Goal: Contribute content: Contribute content

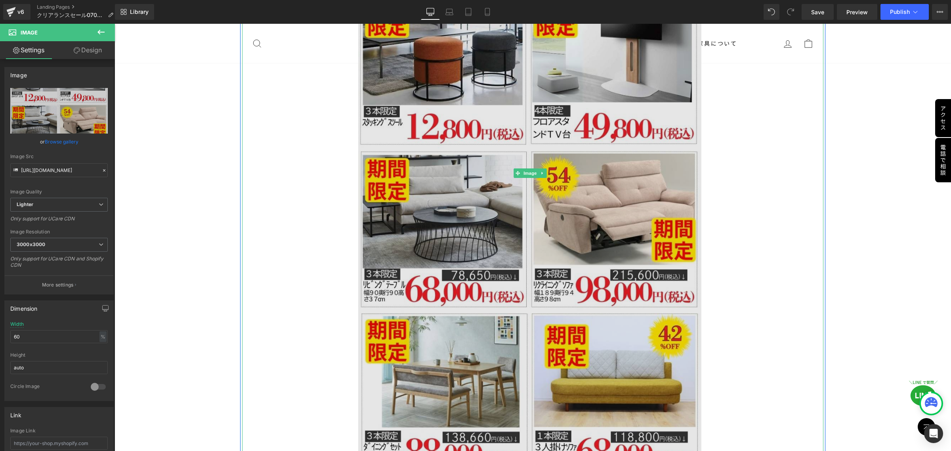
scroll to position [991, 0]
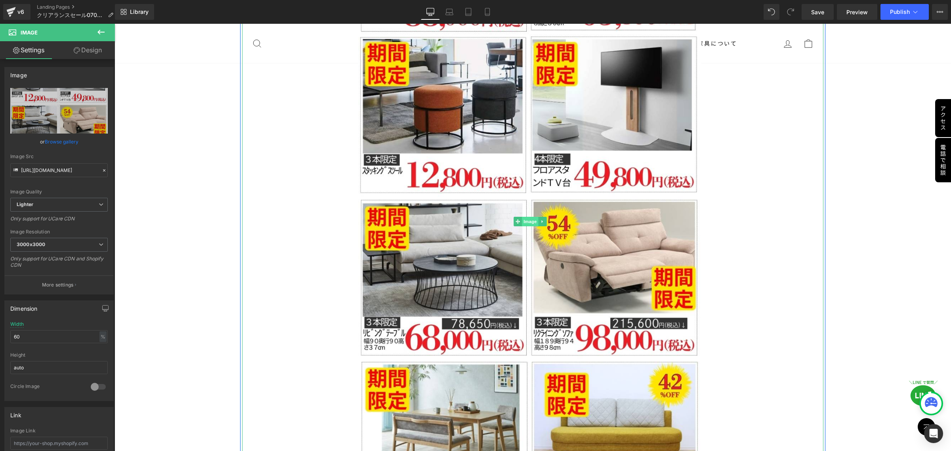
click at [527, 217] on span "Image" at bounding box center [530, 222] width 17 height 10
click at [38, 110] on icon at bounding box center [39, 110] width 2 height 1
type input "C:\fakepath\ソファ.png"
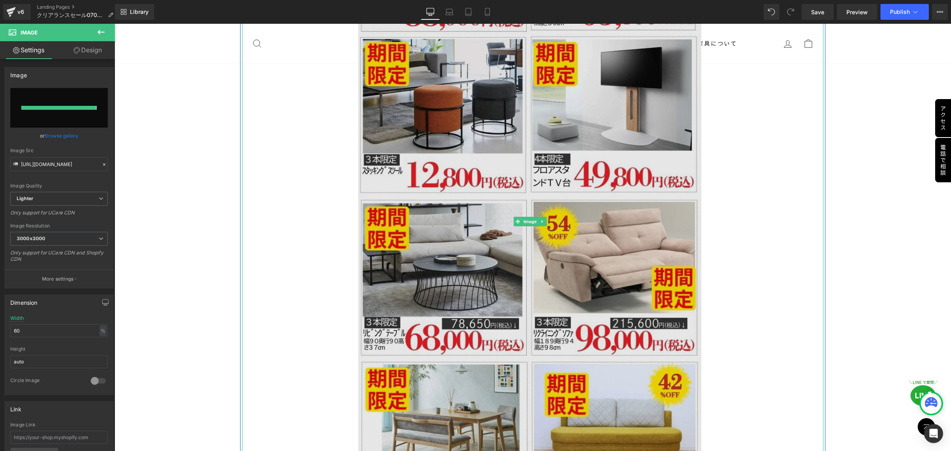
type input "[URL][DOMAIN_NAME]"
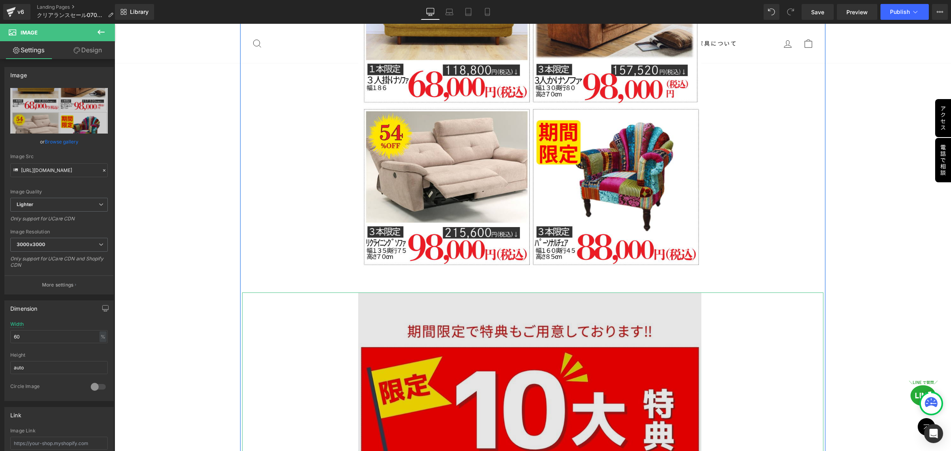
scroll to position [793, 0]
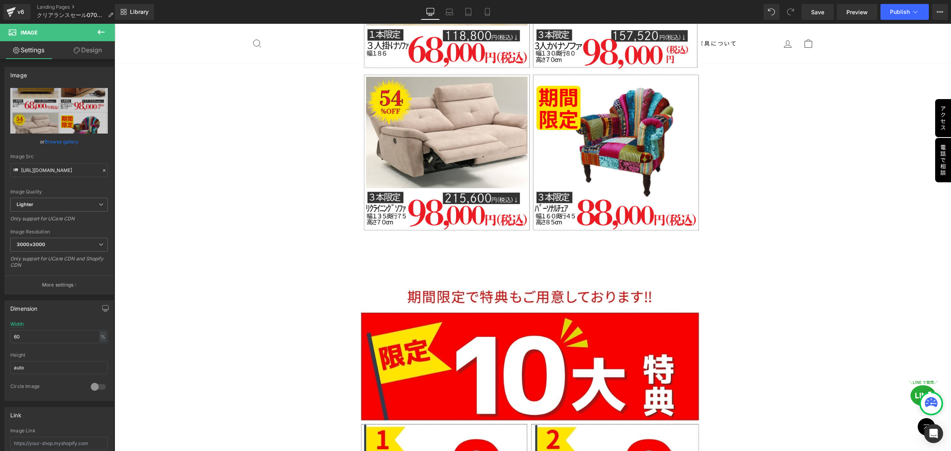
click at [102, 32] on icon at bounding box center [101, 32] width 10 height 10
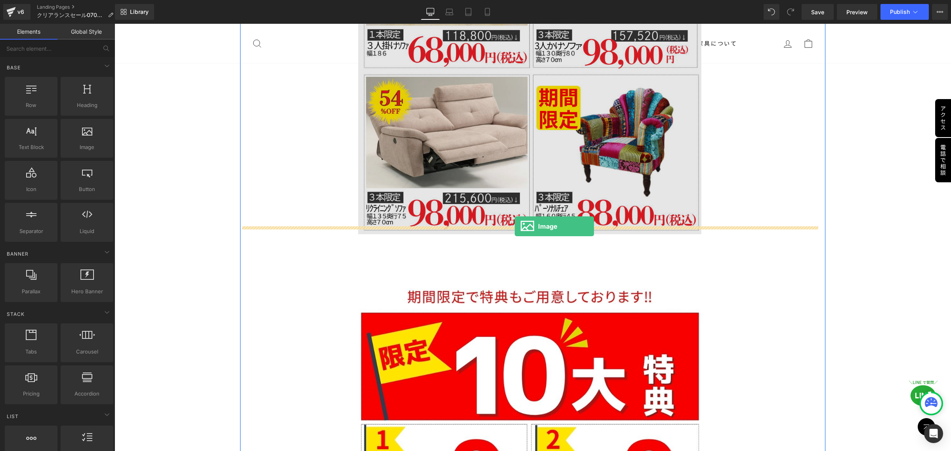
drag, startPoint x: 202, startPoint y: 164, endPoint x: 515, endPoint y: 226, distance: 319.3
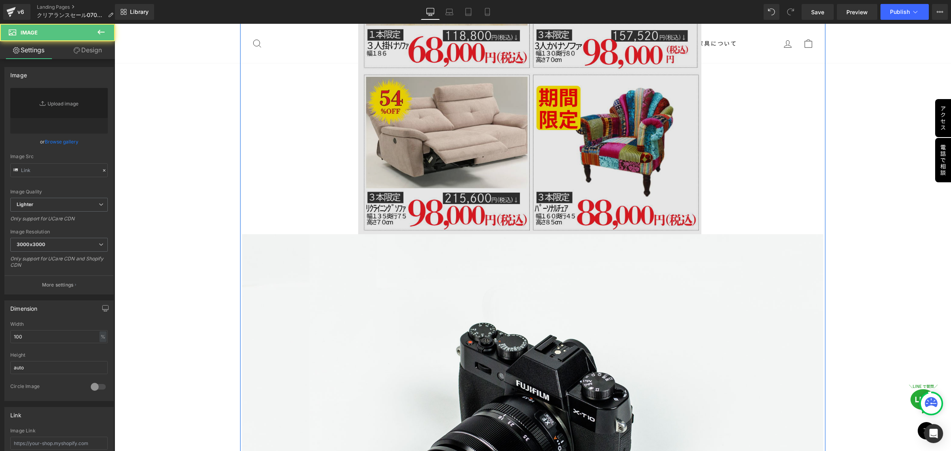
scroll to position [785, 0]
type input "//[DOMAIN_NAME][URL]"
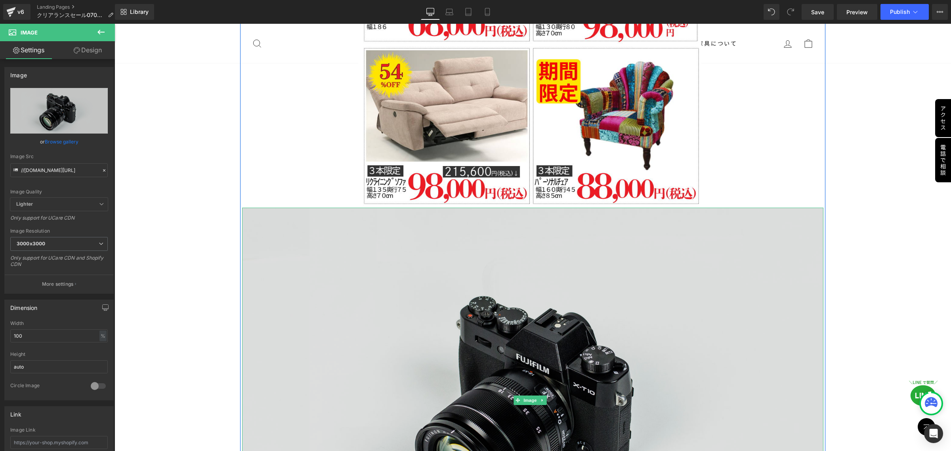
scroll to position [933, 0]
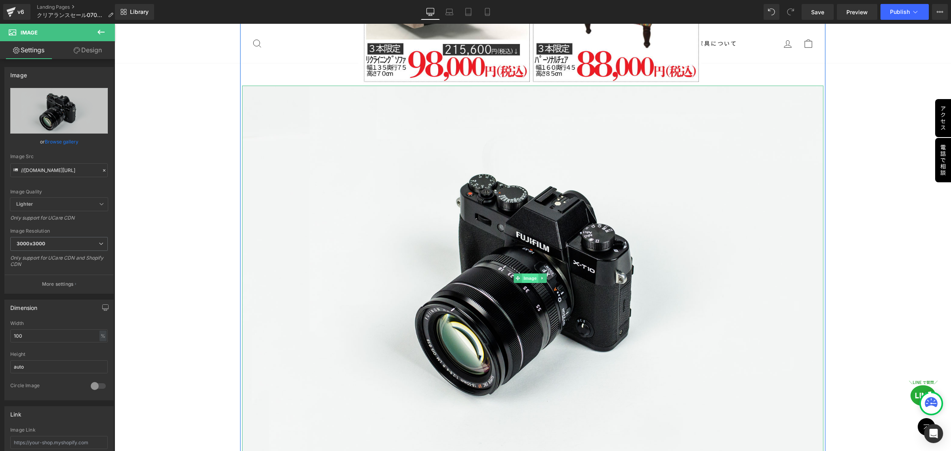
click at [533, 273] on span "Image" at bounding box center [530, 278] width 17 height 10
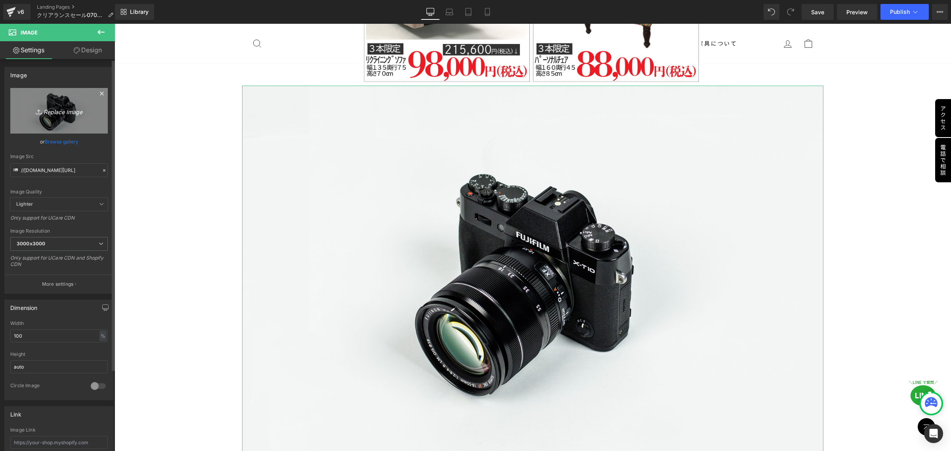
click at [36, 113] on icon at bounding box center [40, 112] width 8 height 8
type input "C:\fakepath\soha.png"
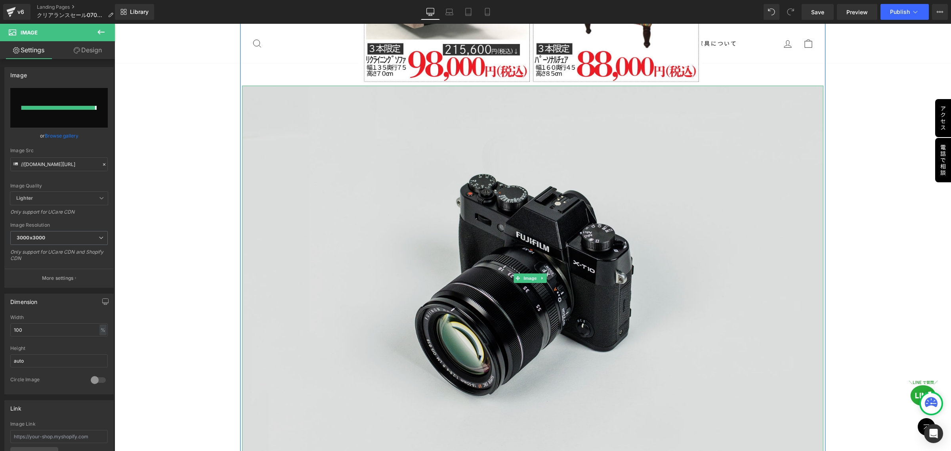
type input "[URL][DOMAIN_NAME]"
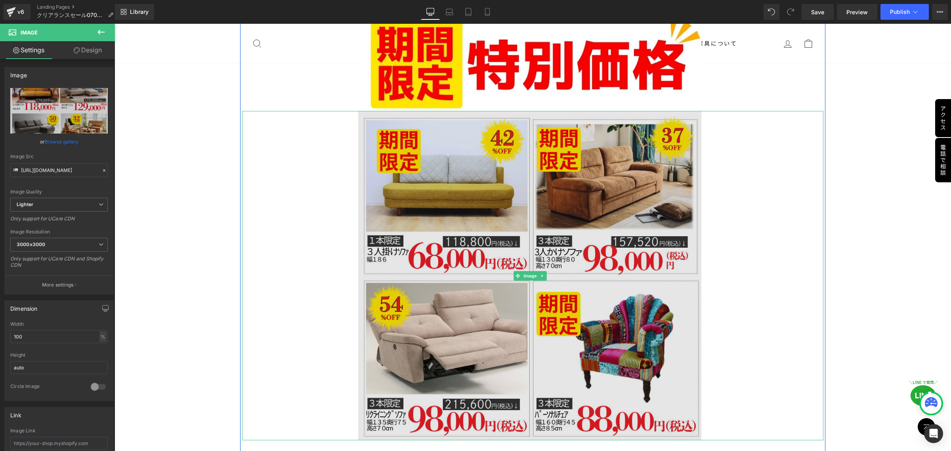
scroll to position [586, 0]
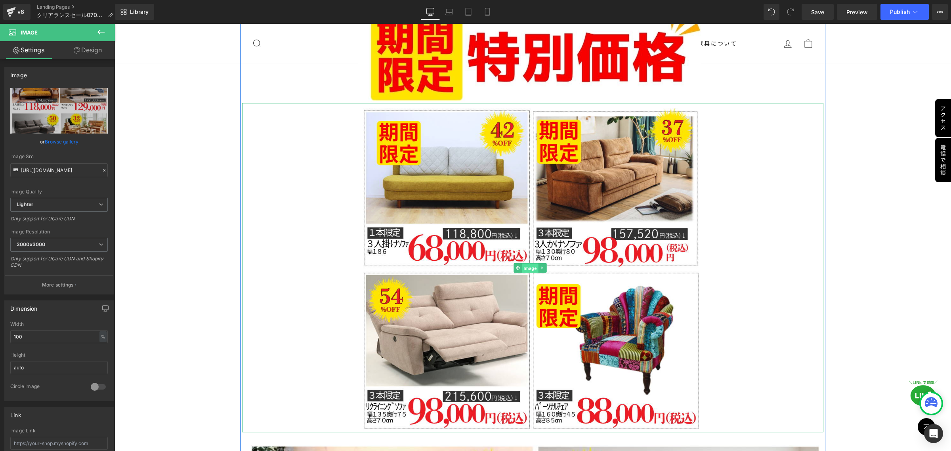
click at [529, 264] on span "Image" at bounding box center [530, 268] width 17 height 10
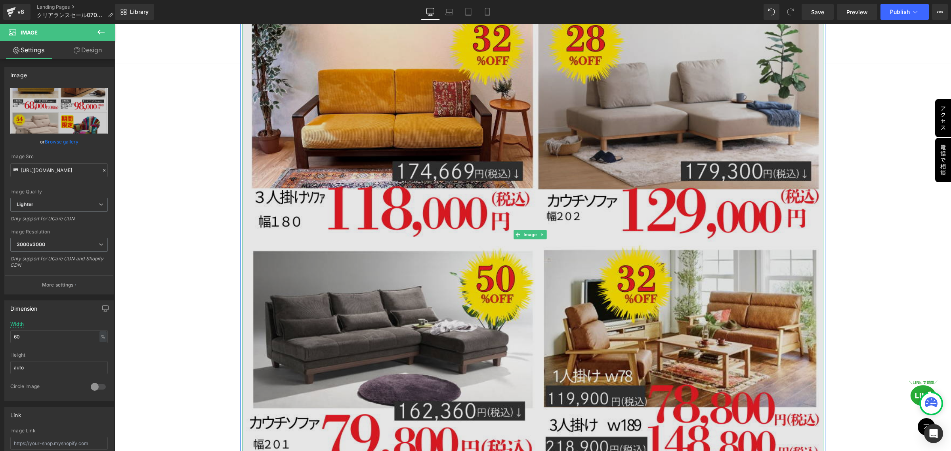
scroll to position [1032, 0]
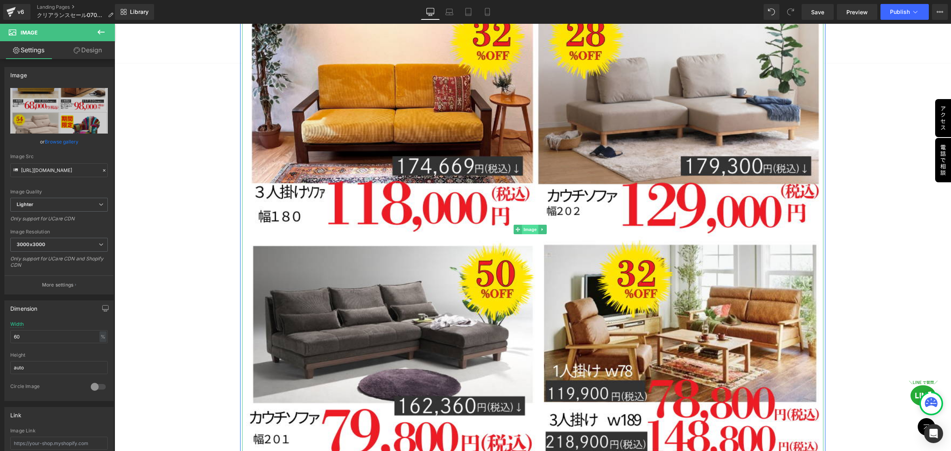
click at [530, 225] on span "Image" at bounding box center [530, 230] width 17 height 10
click at [46, 339] on input "100" at bounding box center [58, 336] width 97 height 13
drag, startPoint x: 46, startPoint y: 339, endPoint x: 47, endPoint y: 328, distance: 11.5
click at [16, 336] on input "100" at bounding box center [58, 336] width 97 height 13
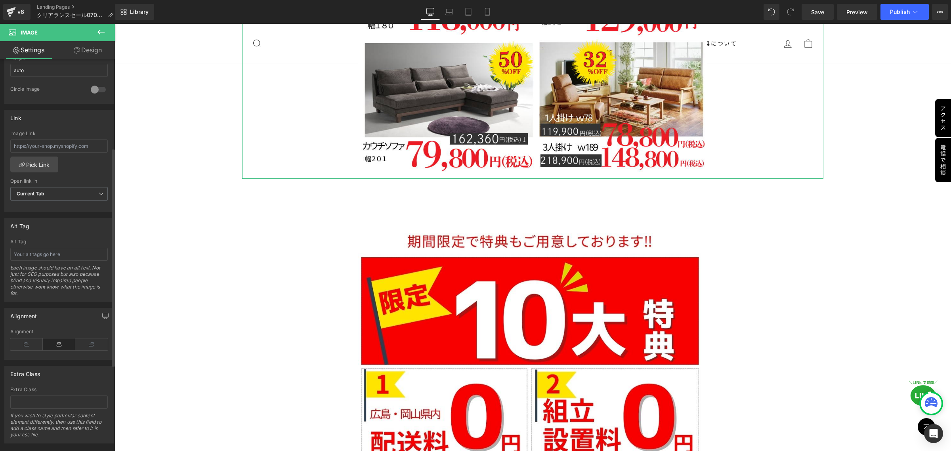
scroll to position [0, 0]
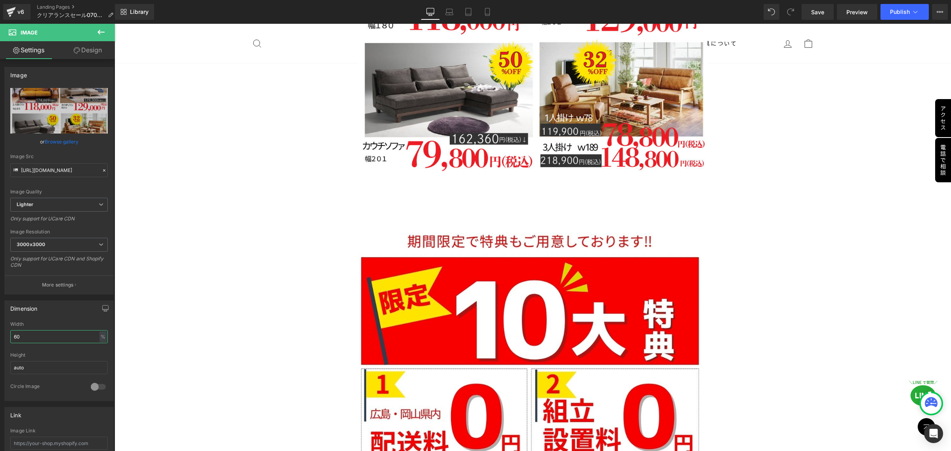
type input "60"
click at [97, 32] on icon at bounding box center [101, 32] width 10 height 10
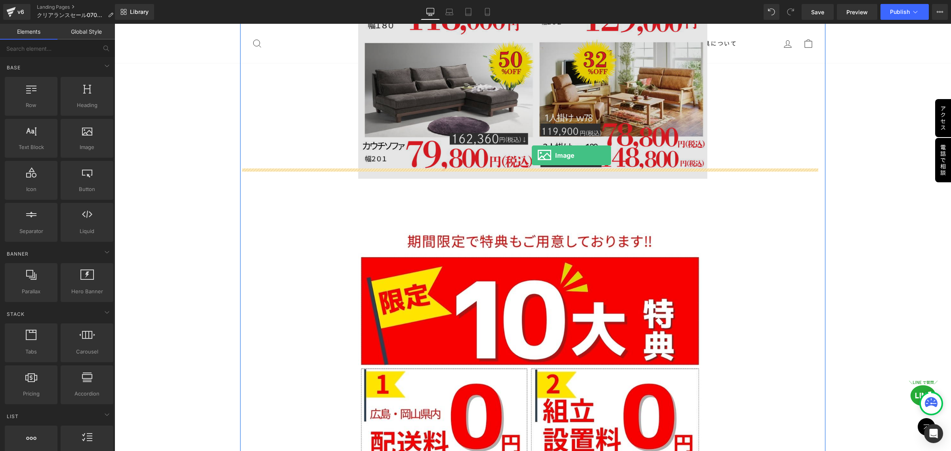
drag, startPoint x: 202, startPoint y: 169, endPoint x: 532, endPoint y: 155, distance: 330.4
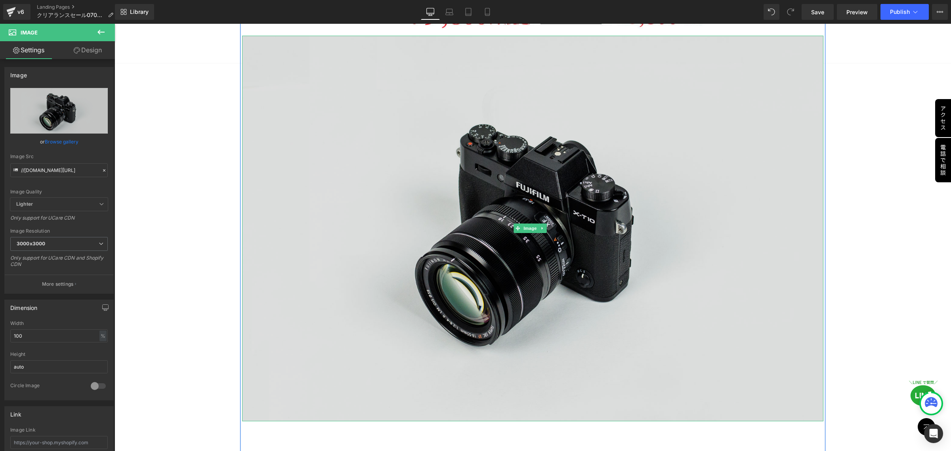
scroll to position [1280, 0]
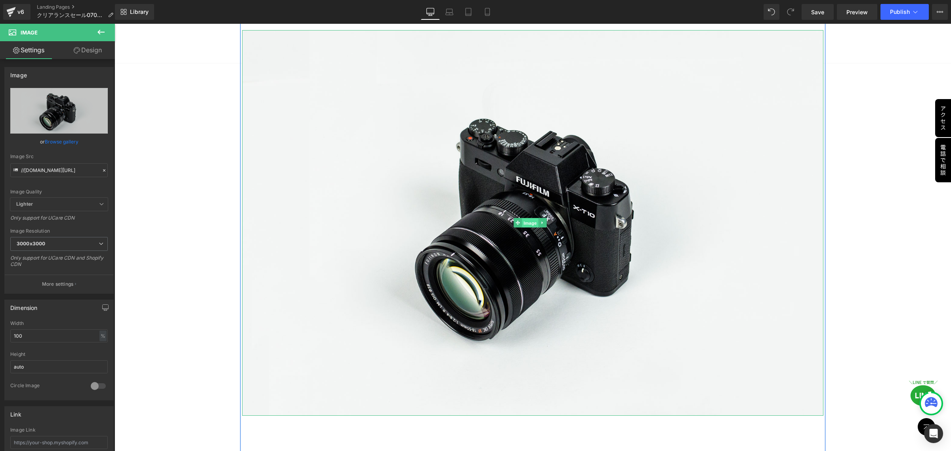
click at [529, 218] on span "Image" at bounding box center [530, 223] width 17 height 10
click at [57, 329] on div "Width 100 % % px" at bounding box center [58, 336] width 97 height 31
click at [55, 329] on div "Width 100 % % px" at bounding box center [58, 336] width 97 height 31
drag, startPoint x: 36, startPoint y: 332, endPoint x: 29, endPoint y: 337, distance: 8.8
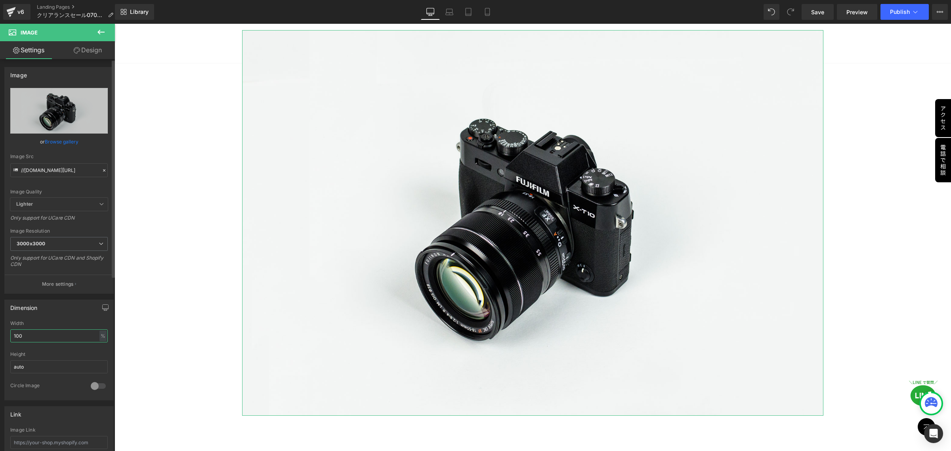
click at [29, 337] on input "100" at bounding box center [58, 335] width 97 height 13
drag, startPoint x: 12, startPoint y: 339, endPoint x: 0, endPoint y: 339, distance: 12.3
click at [0, 339] on div "Dimension 100% Width 100 % % px auto Height auto 0 Circle Image" at bounding box center [59, 347] width 118 height 107
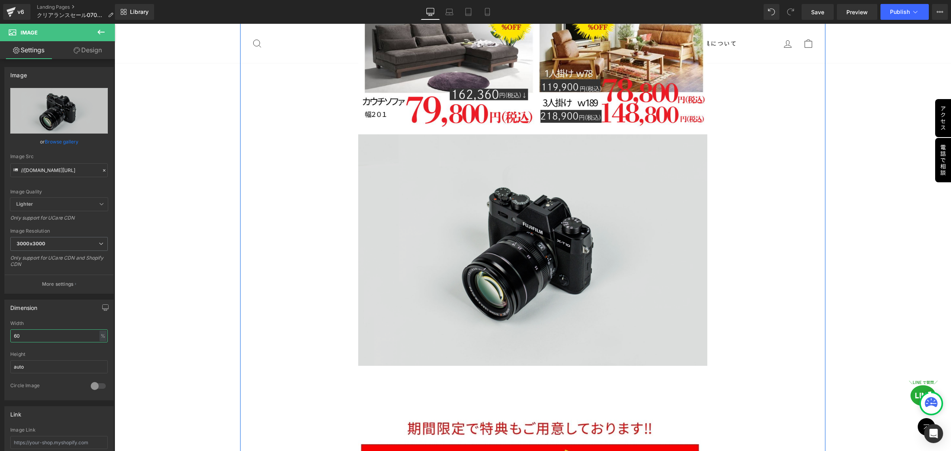
scroll to position [1181, 0]
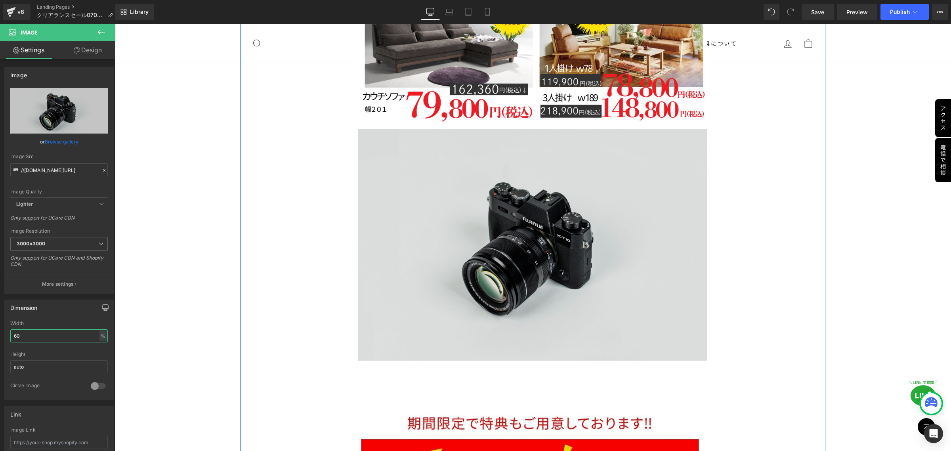
type input "60"
click at [538, 232] on div "Image" at bounding box center [533, 244] width 582 height 231
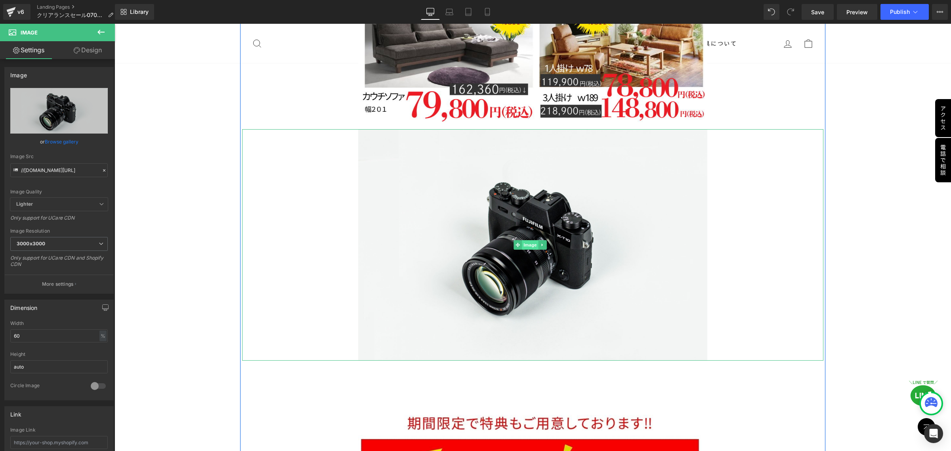
click at [524, 240] on span "Image" at bounding box center [530, 245] width 17 height 10
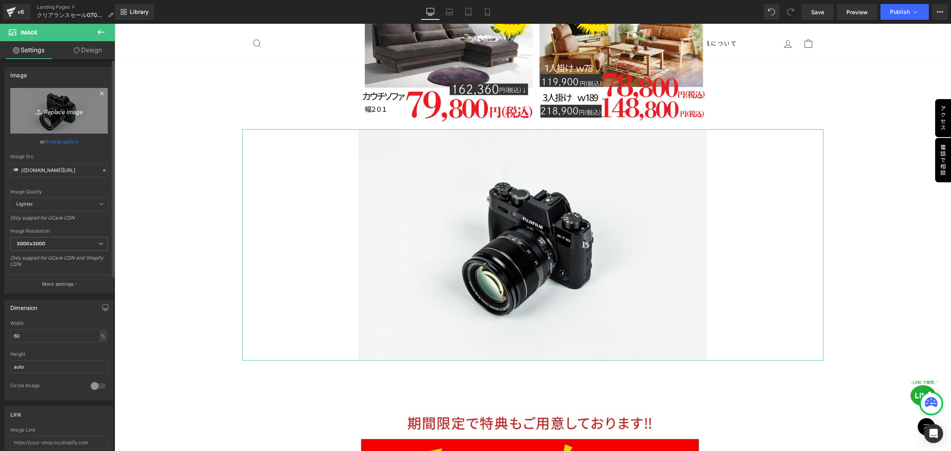
click at [44, 111] on icon "Replace Image" at bounding box center [58, 111] width 63 height 10
type input "C:\fakepath\bed.png"
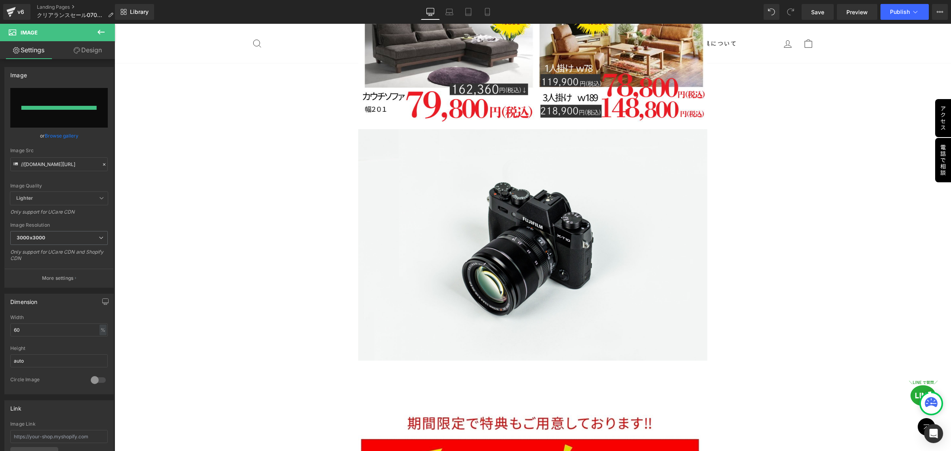
type input "[URL][DOMAIN_NAME]"
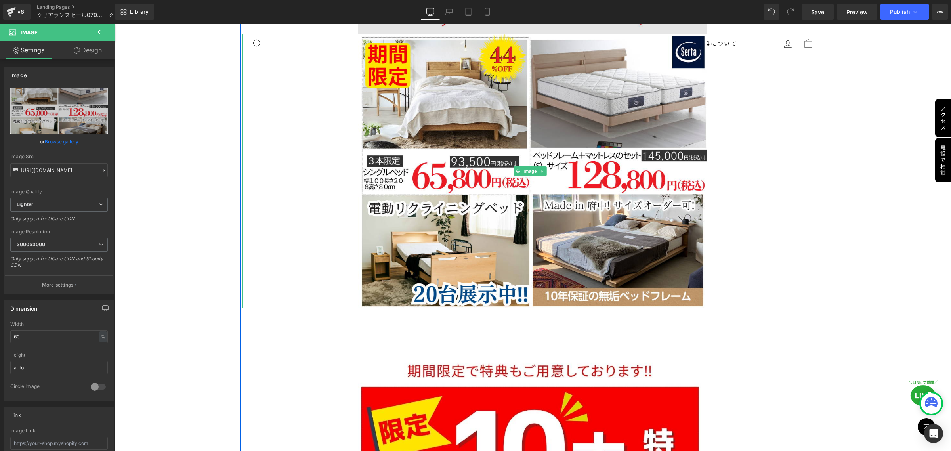
scroll to position [1280, 0]
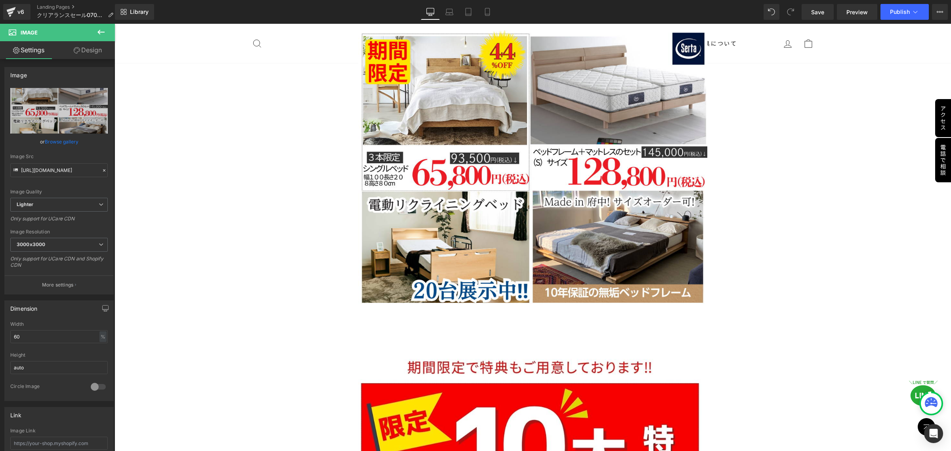
click at [101, 34] on icon at bounding box center [101, 32] width 10 height 10
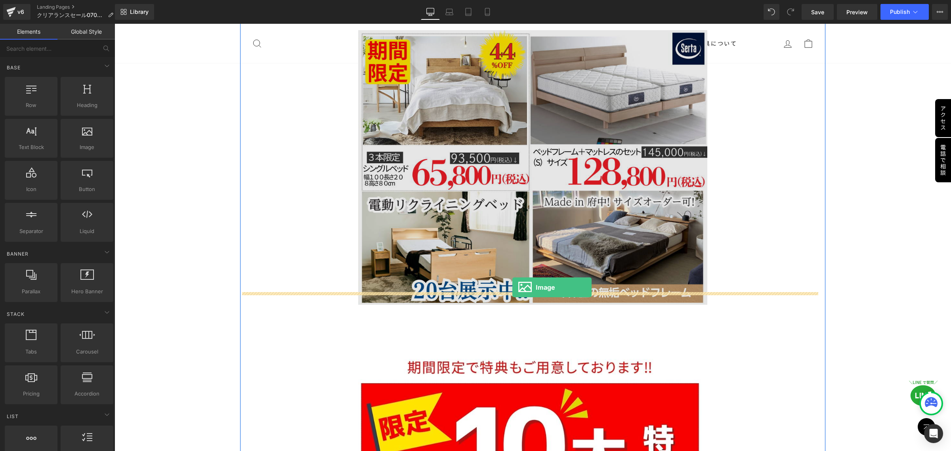
drag, startPoint x: 206, startPoint y: 162, endPoint x: 512, endPoint y: 287, distance: 331.1
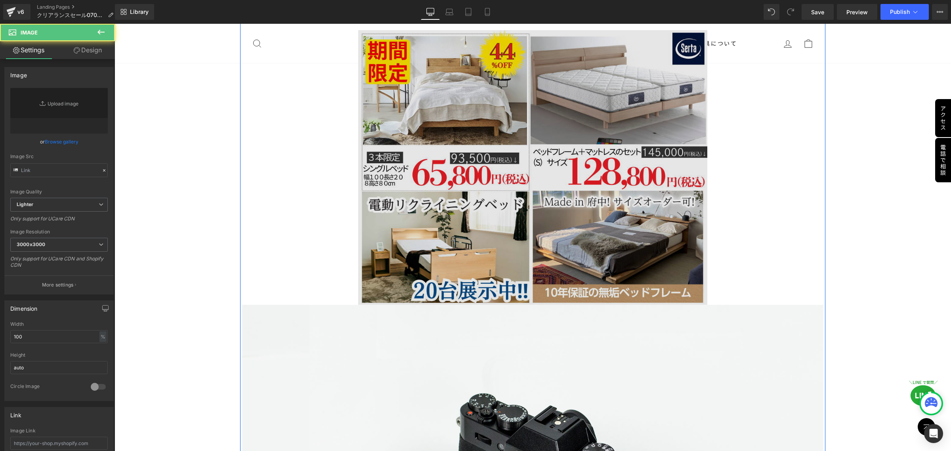
type input "//[DOMAIN_NAME][URL]"
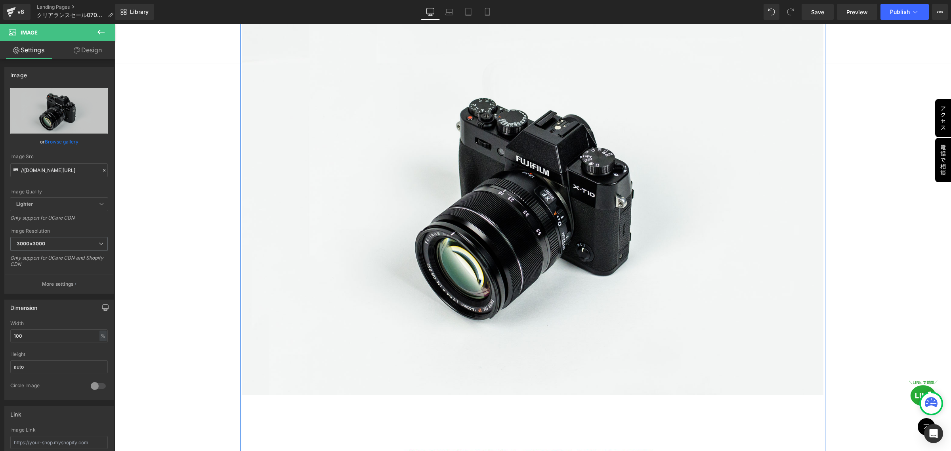
scroll to position [1577, 0]
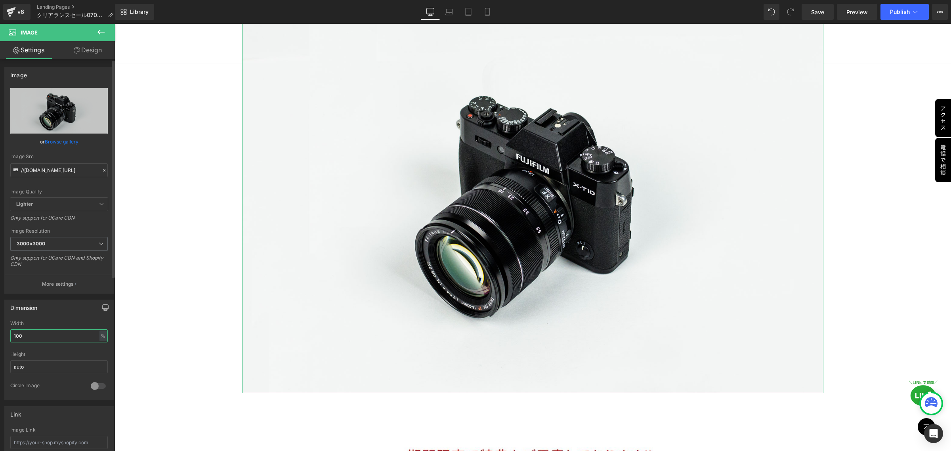
drag, startPoint x: 25, startPoint y: 337, endPoint x: 8, endPoint y: 337, distance: 16.6
click at [8, 337] on div "100% Width 100 % % px auto Height auto 0 Circle Image" at bounding box center [59, 360] width 109 height 79
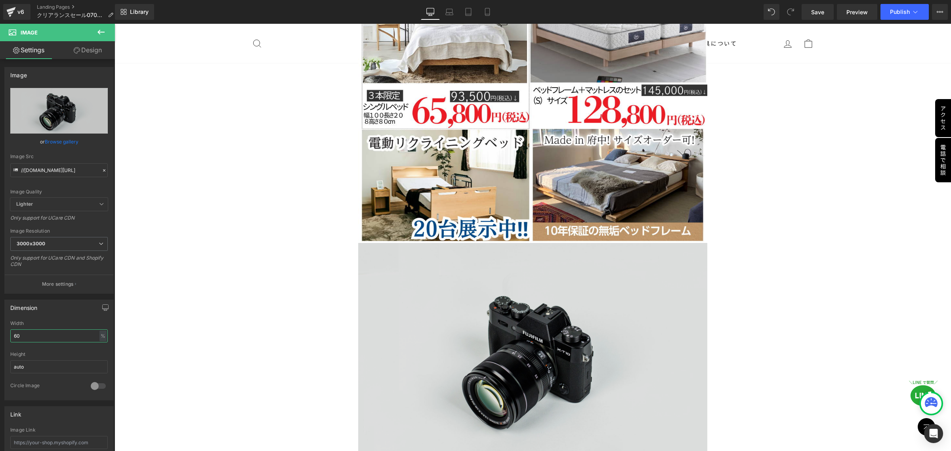
scroll to position [1330, 0]
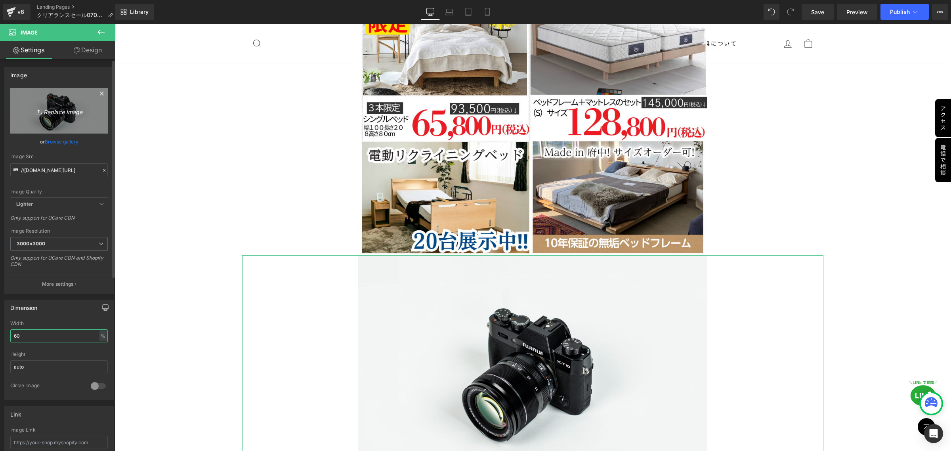
type input "60"
click at [52, 112] on icon "Replace Image" at bounding box center [58, 111] width 63 height 10
type input "C:\fakepath\ダイニング.png"
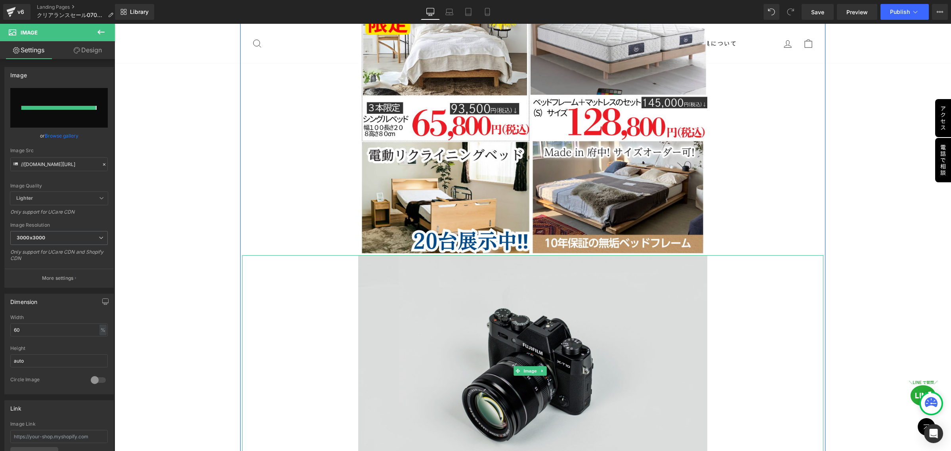
type input "[URL][DOMAIN_NAME]"
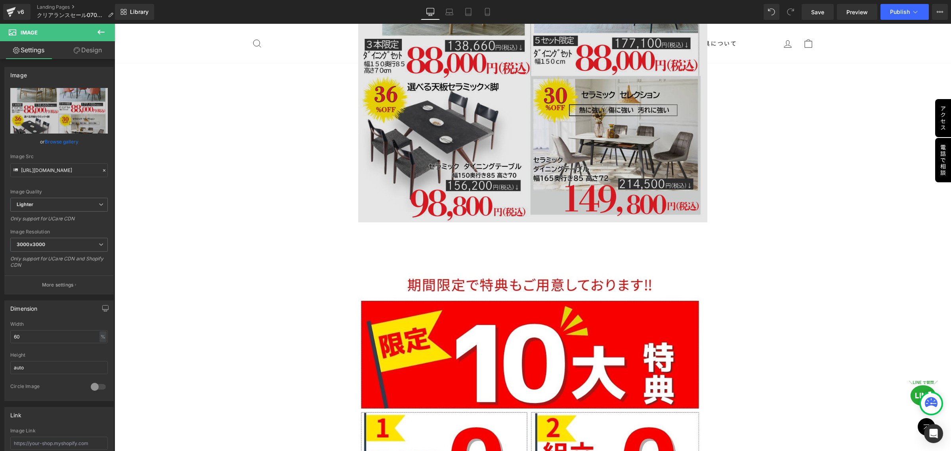
scroll to position [1676, 0]
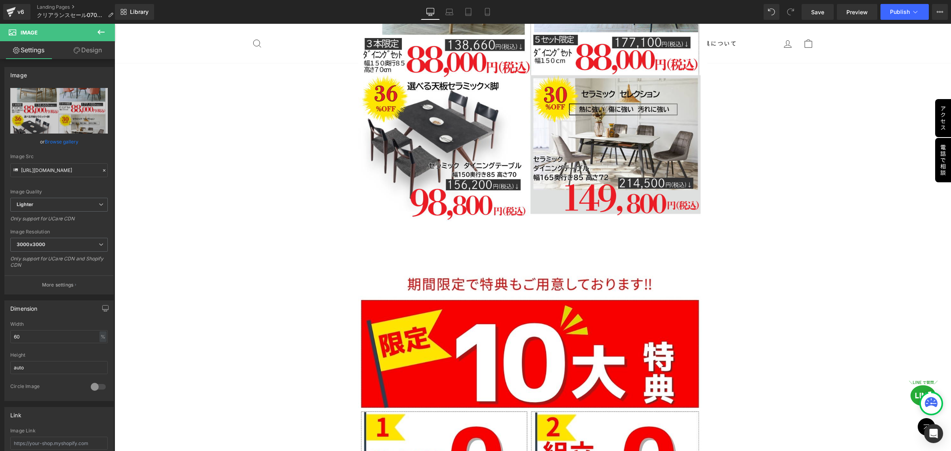
click at [96, 32] on icon at bounding box center [101, 32] width 10 height 10
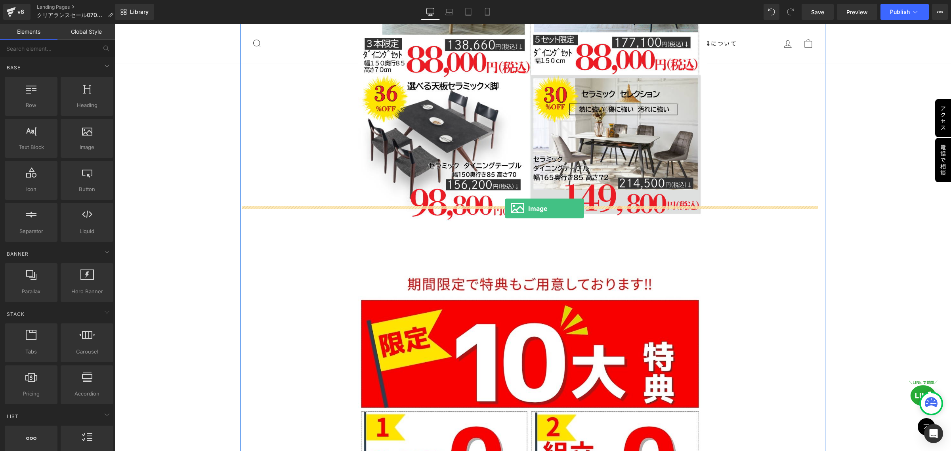
drag, startPoint x: 196, startPoint y: 157, endPoint x: 505, endPoint y: 208, distance: 313.3
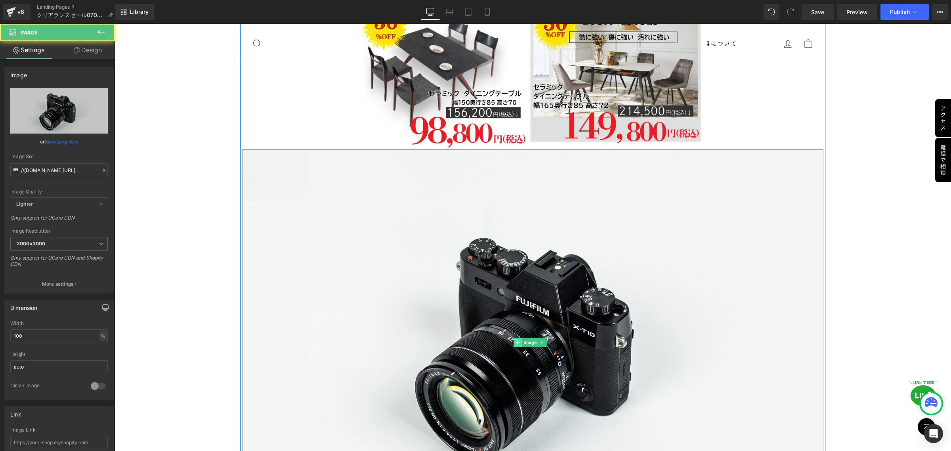
scroll to position [1825, 0]
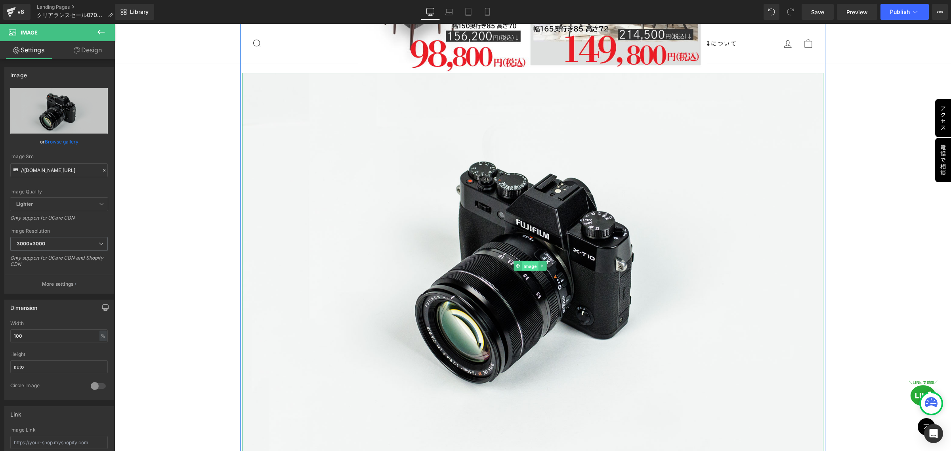
click at [531, 261] on span "Image" at bounding box center [530, 266] width 17 height 10
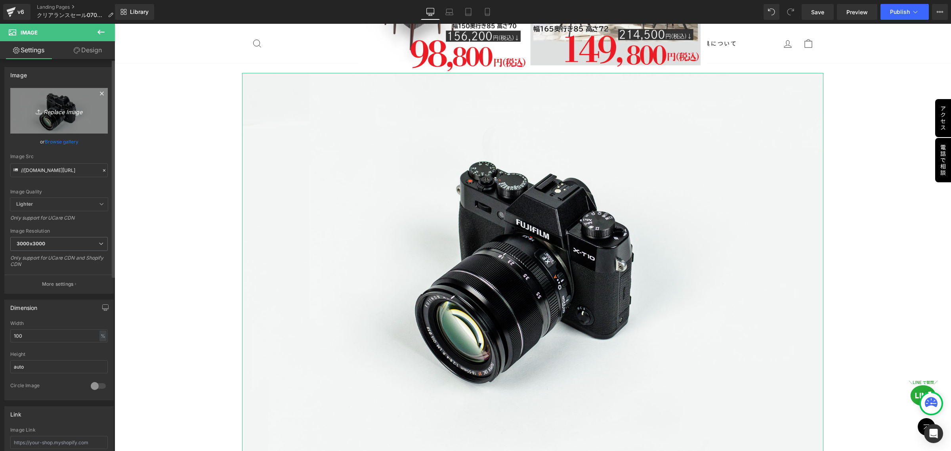
click at [50, 113] on icon "Replace Image" at bounding box center [58, 111] width 63 height 10
type input "C:\fakepath\[PERSON_NAME].png"
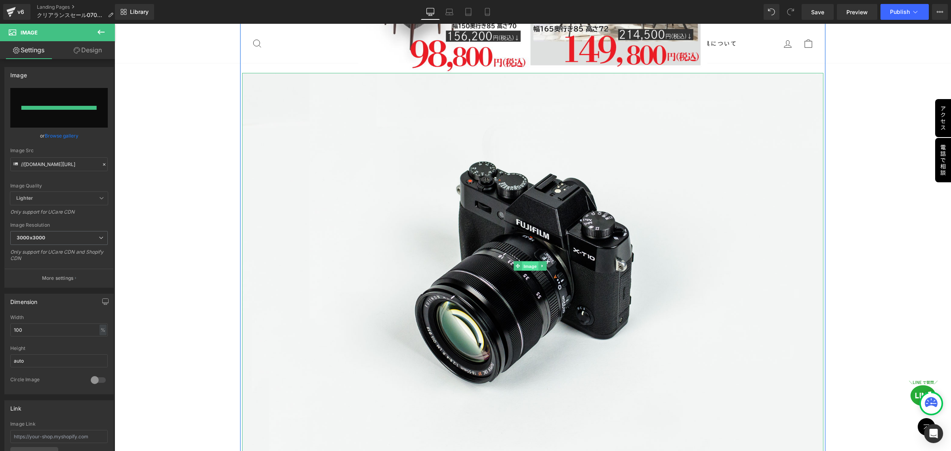
click at [529, 261] on span "Image" at bounding box center [530, 266] width 17 height 10
type input "[URL][DOMAIN_NAME][PERSON_NAME]"
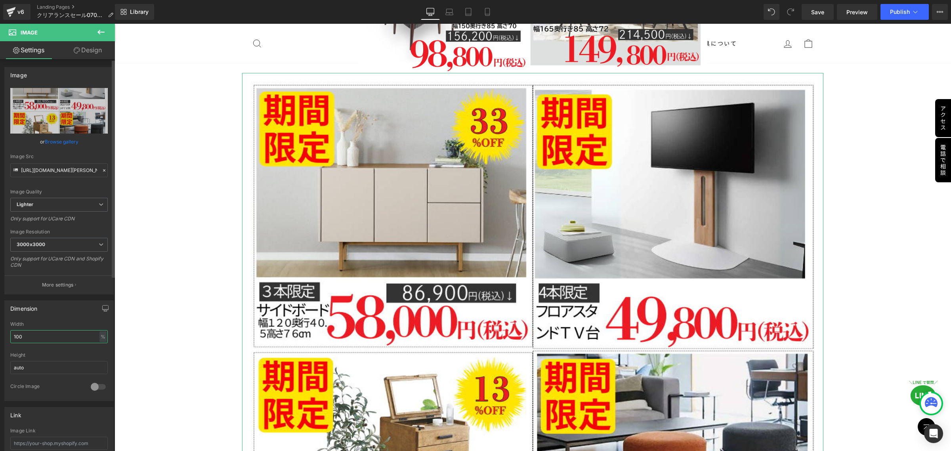
click at [57, 338] on input "100" at bounding box center [58, 336] width 97 height 13
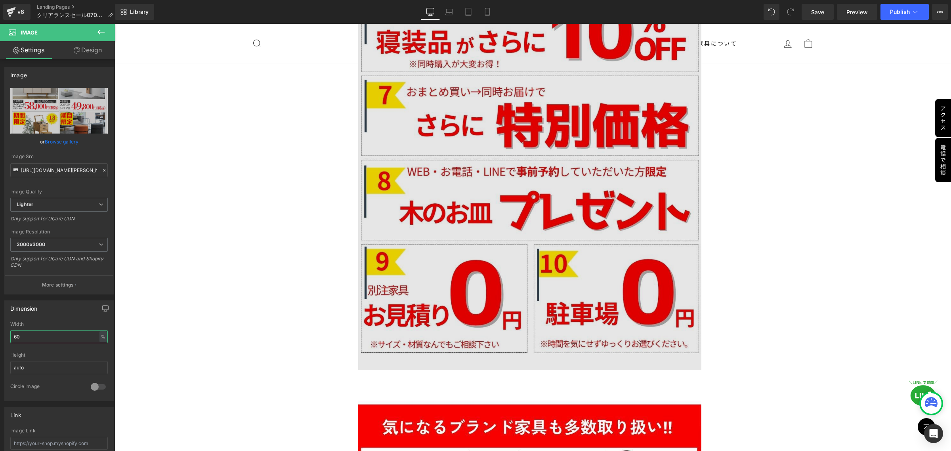
scroll to position [2923, 0]
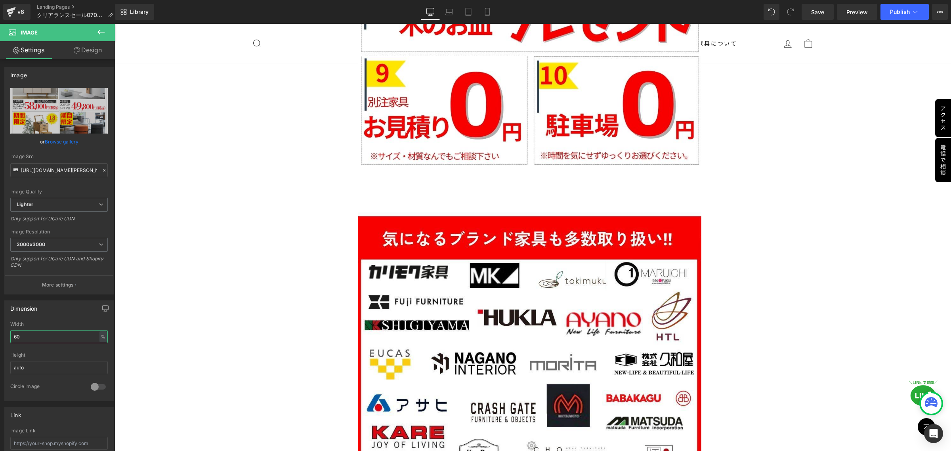
type input "60"
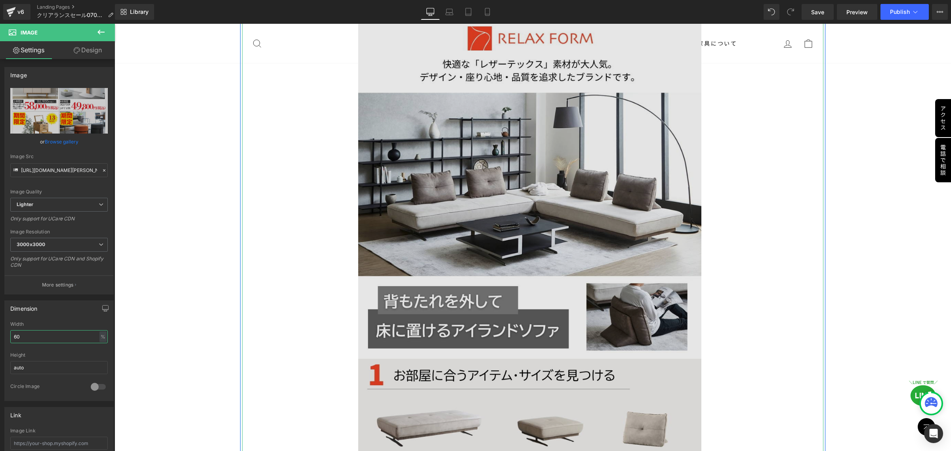
scroll to position [4012, 0]
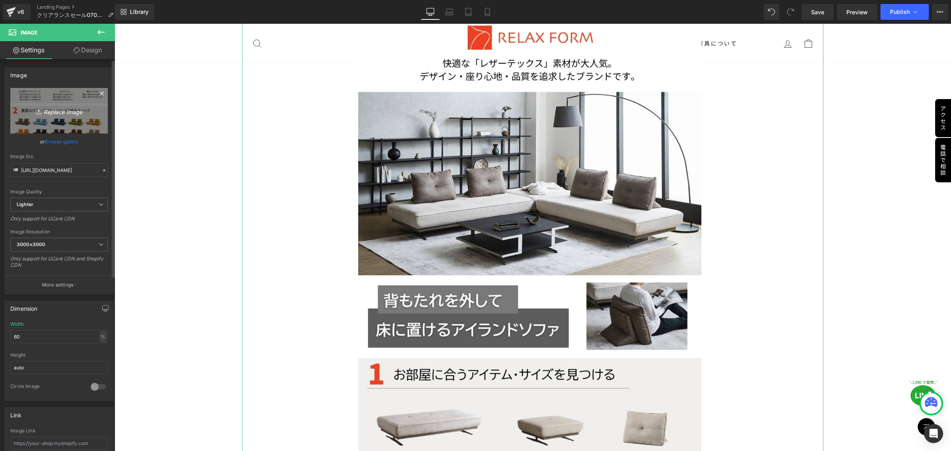
click at [53, 111] on icon "Replace Image" at bounding box center [58, 111] width 63 height 10
type input "C:\fakepath\ki.png"
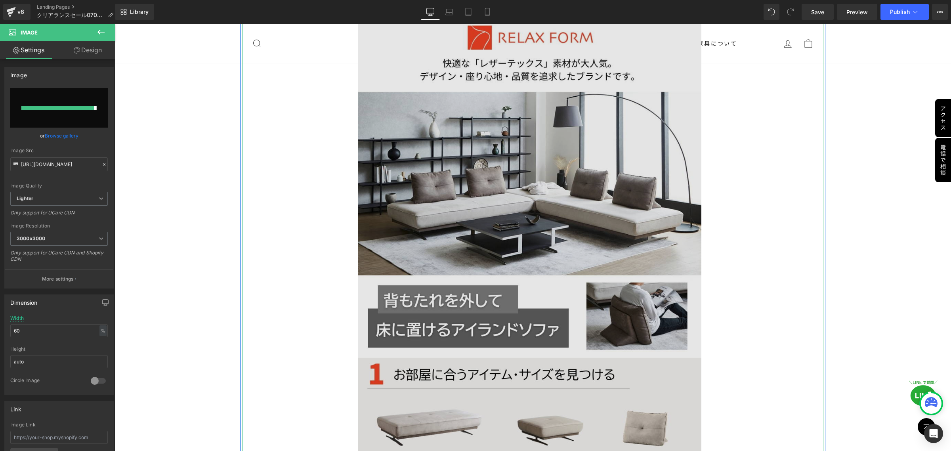
type input "[URL][DOMAIN_NAME]"
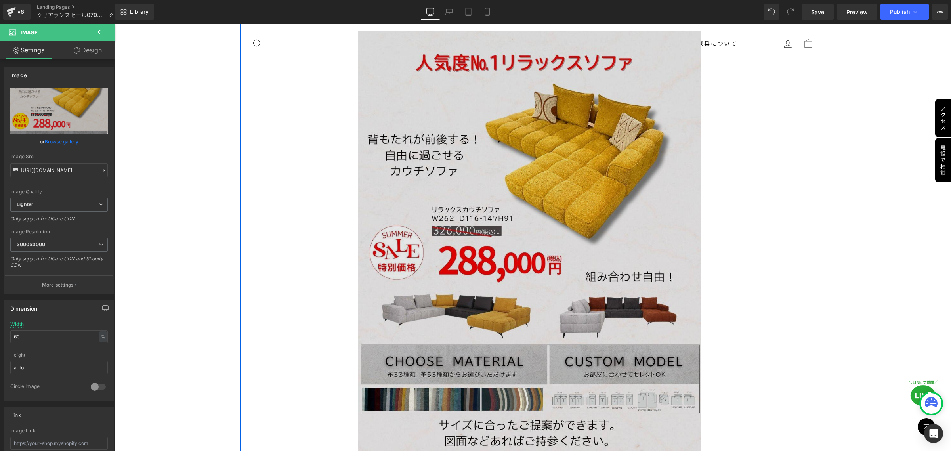
scroll to position [4409, 0]
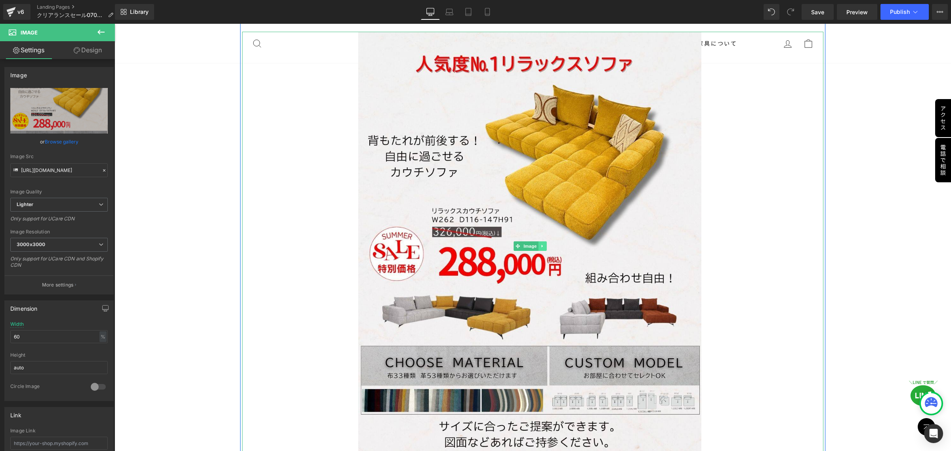
click at [542, 244] on icon at bounding box center [543, 246] width 4 height 5
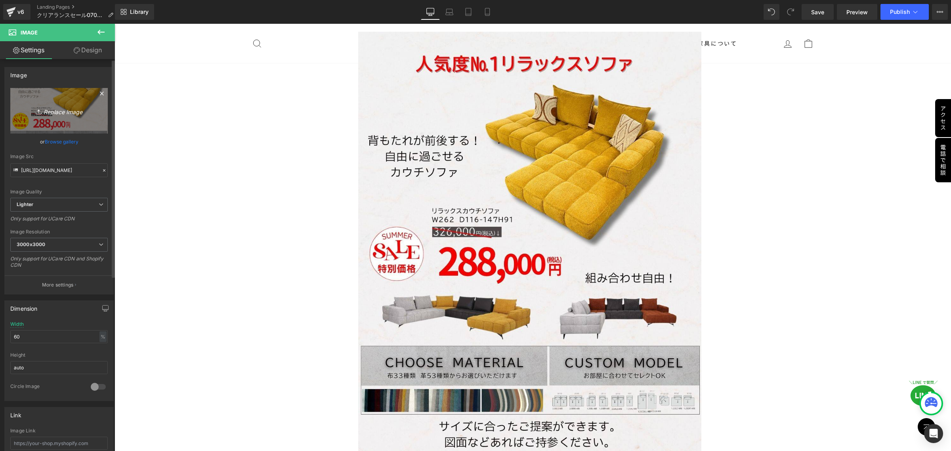
click at [40, 112] on icon at bounding box center [40, 112] width 8 height 8
type input "C:\fakepath\pa.png"
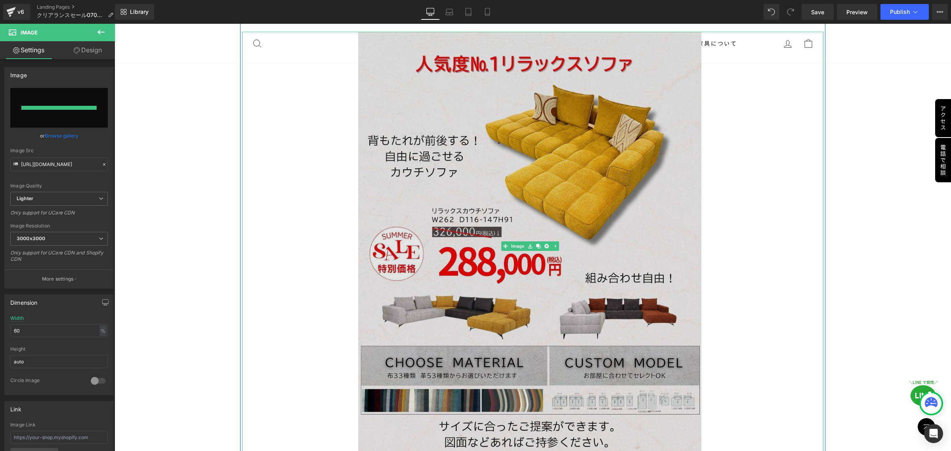
type input "[URL][DOMAIN_NAME]"
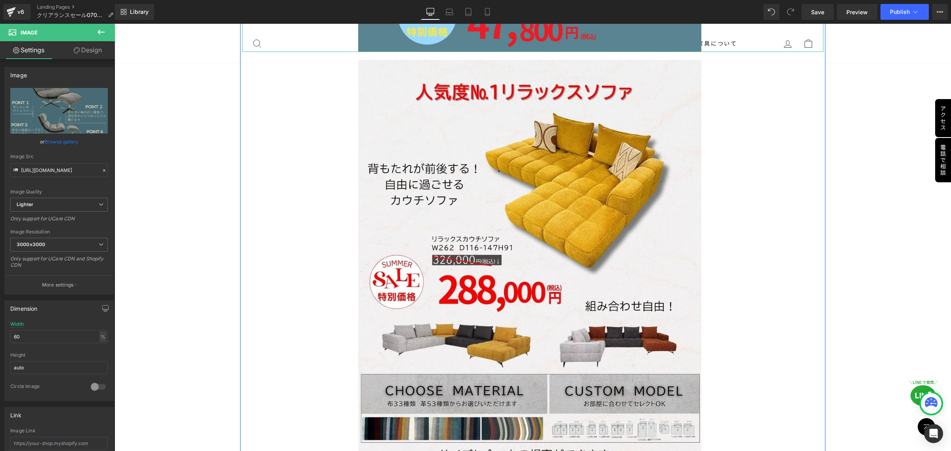
scroll to position [4402, 0]
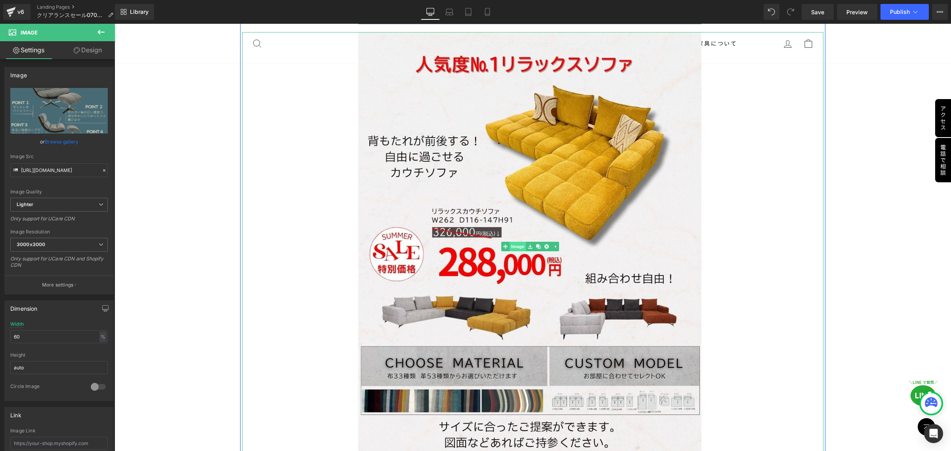
click at [516, 242] on link "Image" at bounding box center [513, 247] width 25 height 10
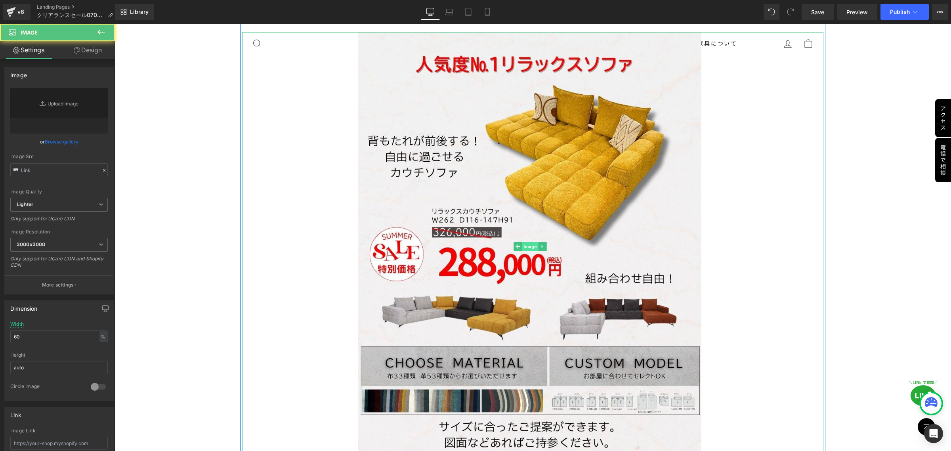
type input "[URL][DOMAIN_NAME]"
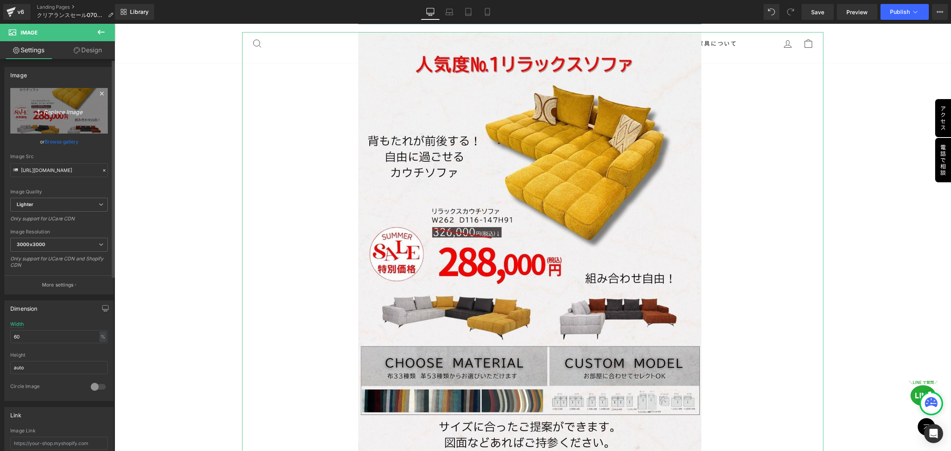
click at [36, 112] on icon at bounding box center [40, 112] width 8 height 8
type input "C:\fakepath\pa.png"
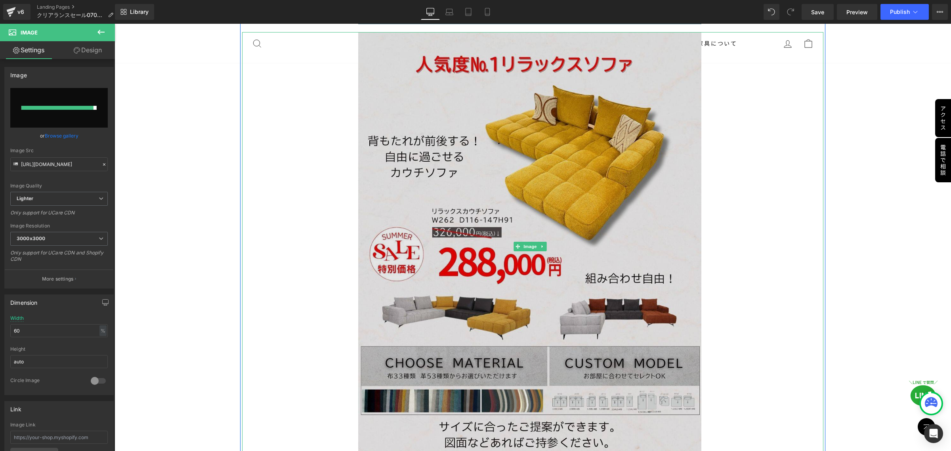
type input "[URL][DOMAIN_NAME]"
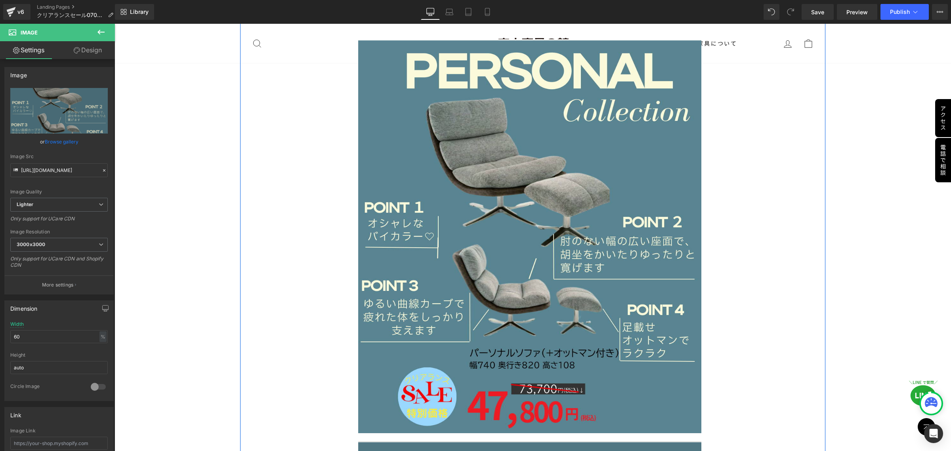
scroll to position [4006, 0]
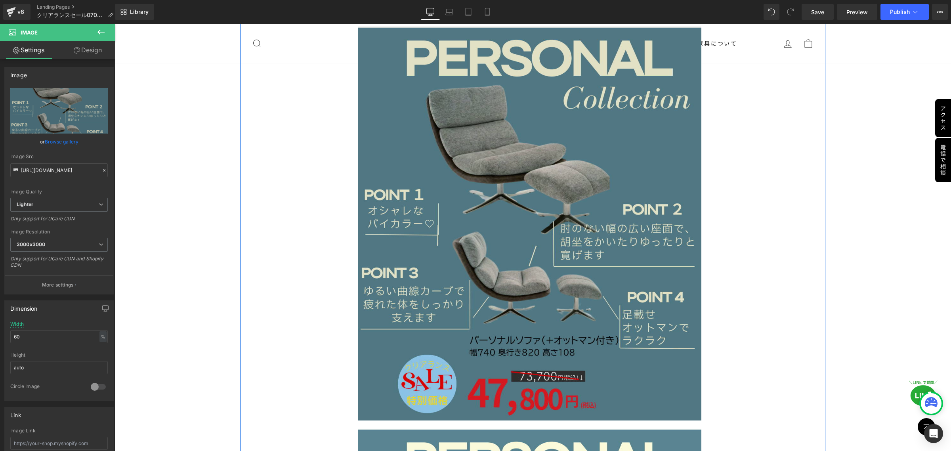
click at [522, 223] on img at bounding box center [532, 224] width 349 height 394
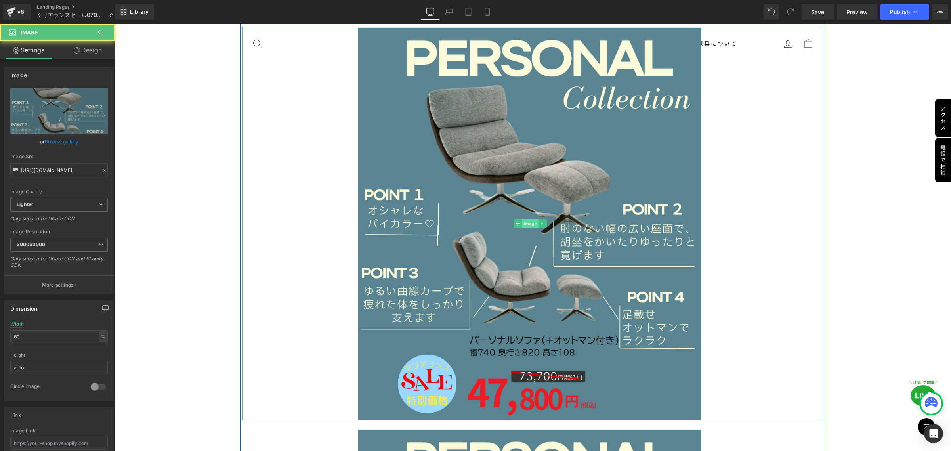
click at [527, 219] on span "Image" at bounding box center [530, 224] width 17 height 10
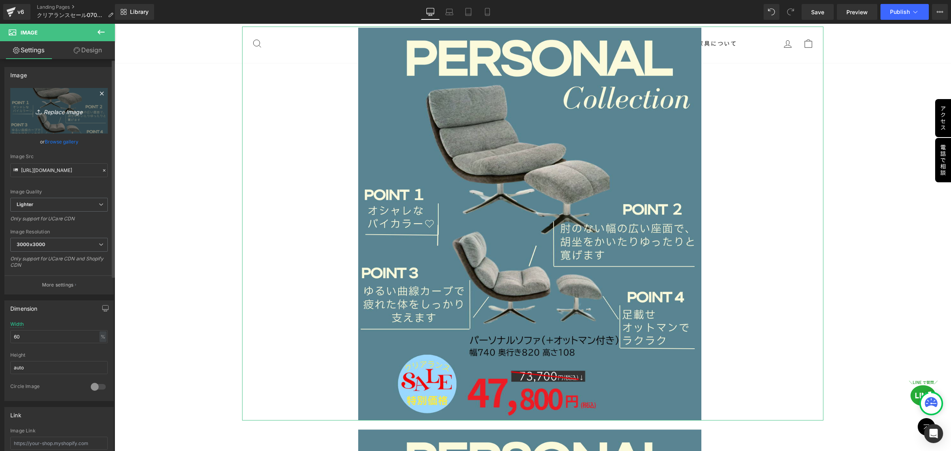
click at [39, 111] on icon at bounding box center [40, 112] width 8 height 8
type input "C:\fakepath\ki.png"
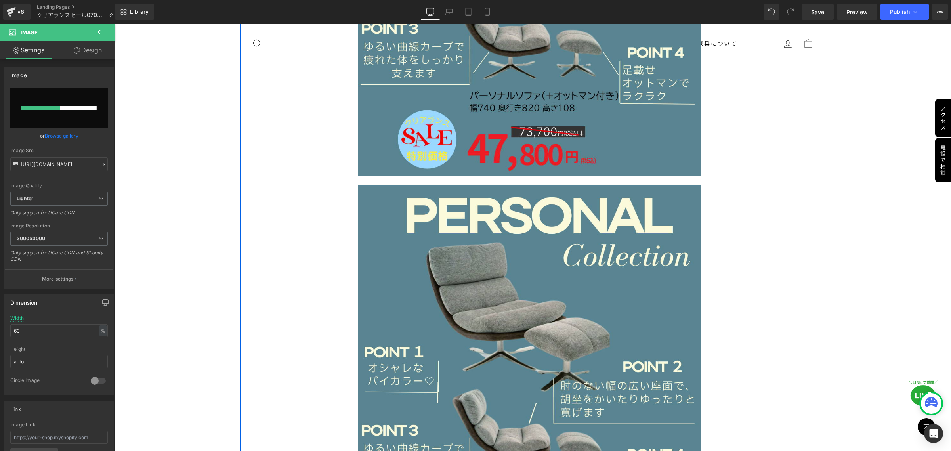
scroll to position [4253, 0]
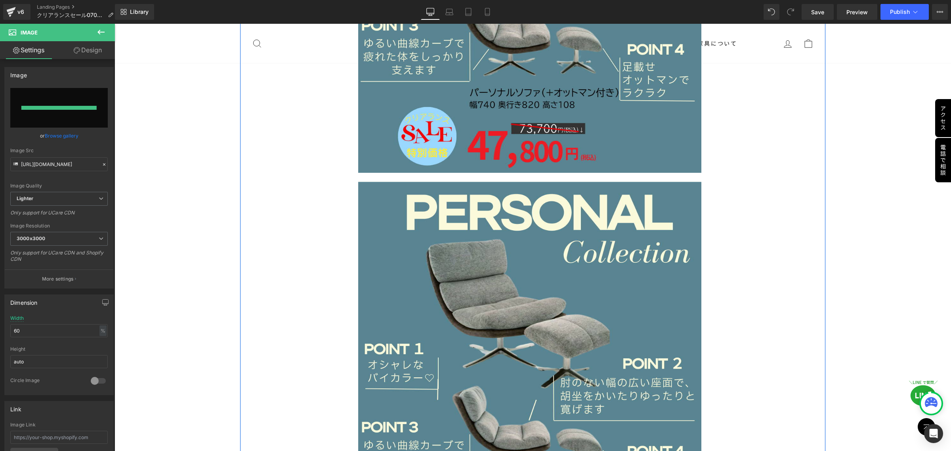
type input "[URL][DOMAIN_NAME]"
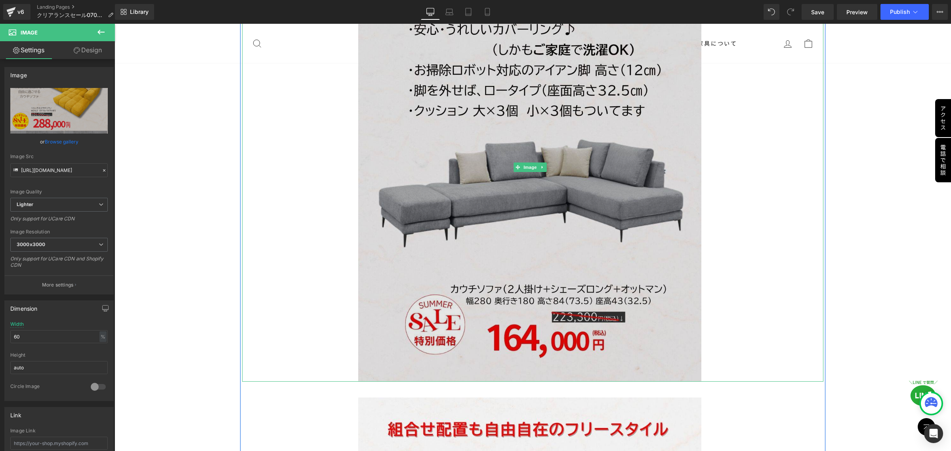
scroll to position [4699, 0]
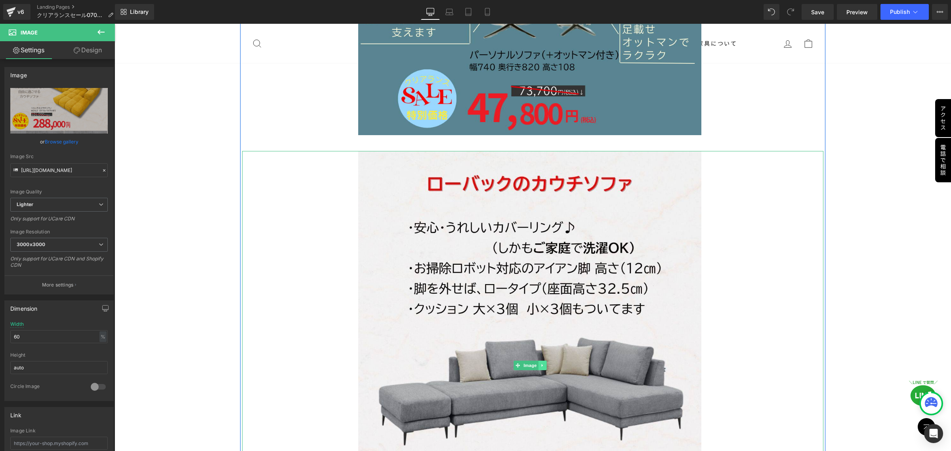
click at [544, 363] on icon at bounding box center [543, 365] width 4 height 5
click at [544, 363] on icon at bounding box center [546, 365] width 4 height 4
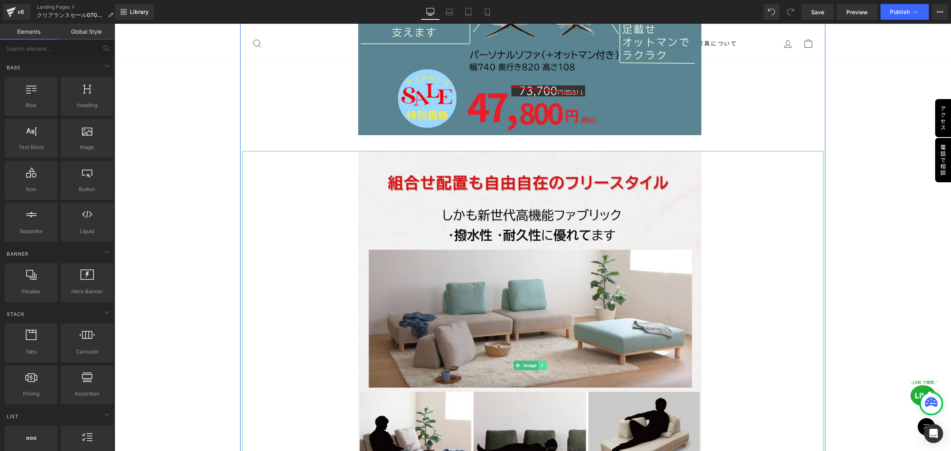
click at [543, 363] on icon at bounding box center [543, 365] width 4 height 5
click at [544, 363] on icon at bounding box center [546, 365] width 4 height 4
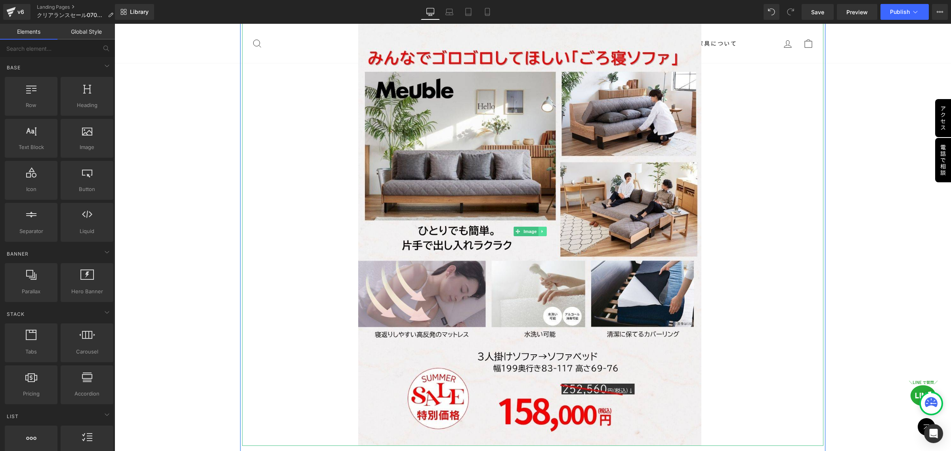
scroll to position [4848, 0]
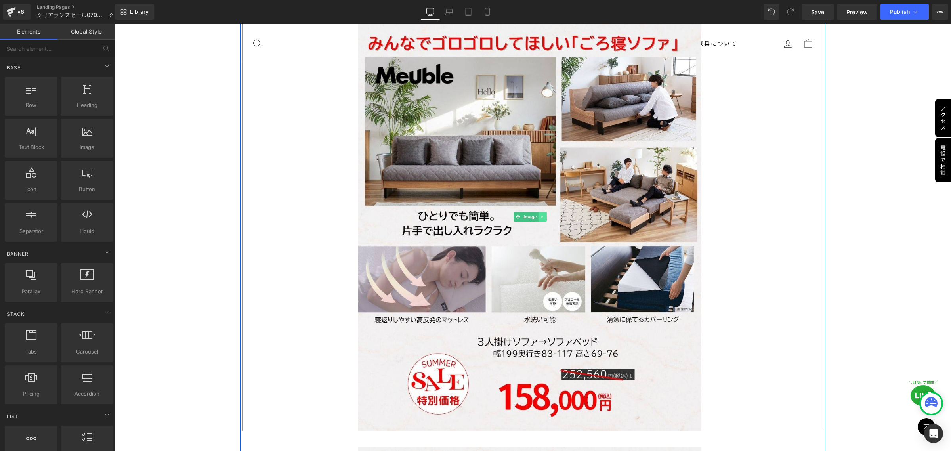
click at [541, 212] on link at bounding box center [543, 217] width 8 height 10
click at [547, 214] on icon at bounding box center [546, 216] width 4 height 4
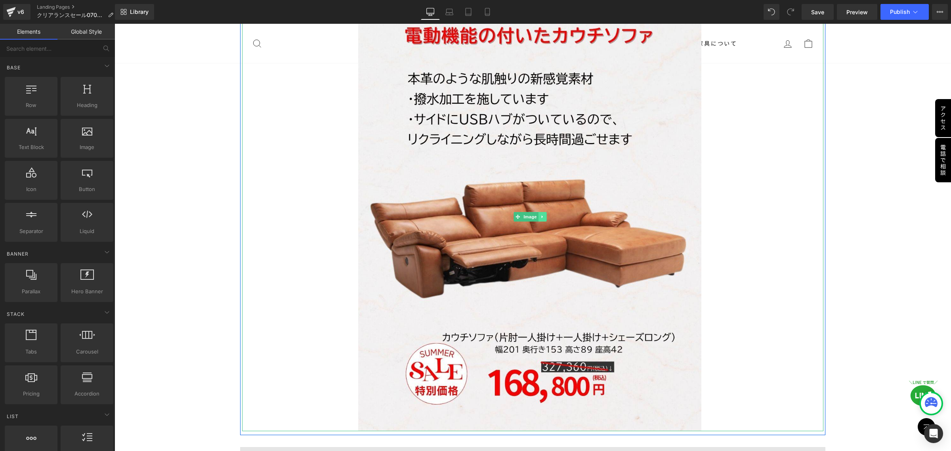
click at [542, 215] on icon at bounding box center [542, 216] width 1 height 3
click at [547, 214] on icon at bounding box center [546, 216] width 4 height 4
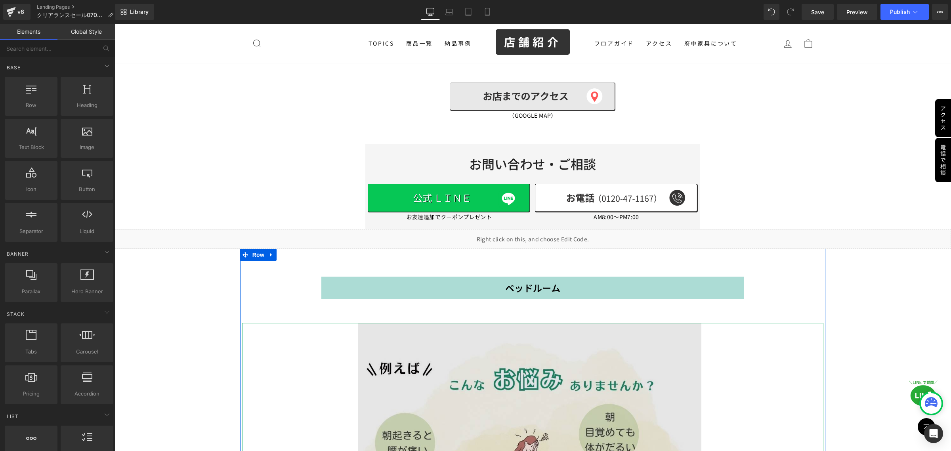
scroll to position [6780, 0]
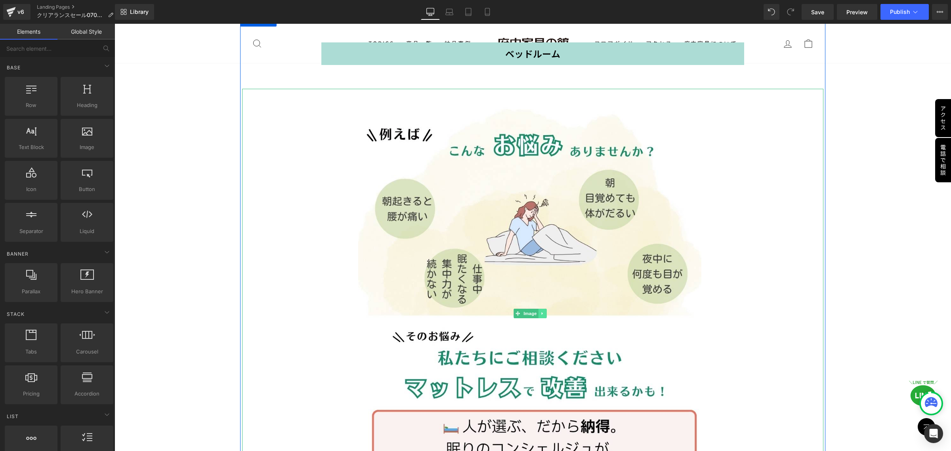
click at [542, 311] on icon at bounding box center [543, 313] width 4 height 5
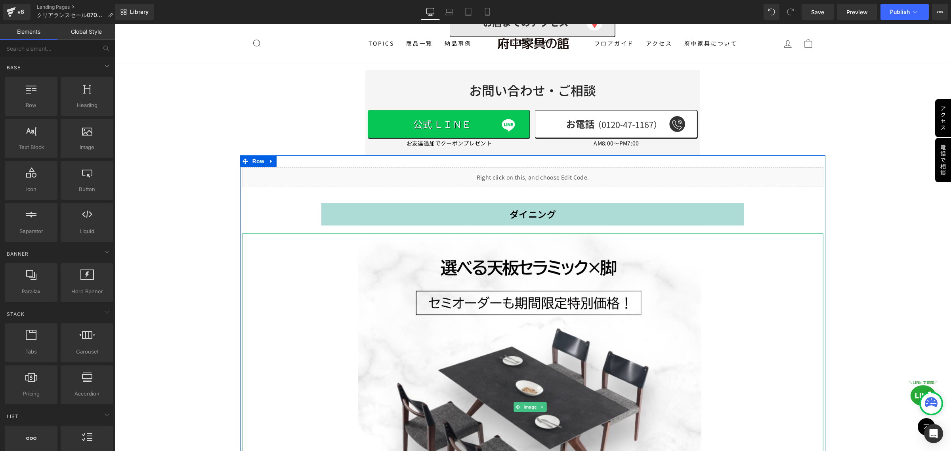
scroll to position [15696, 0]
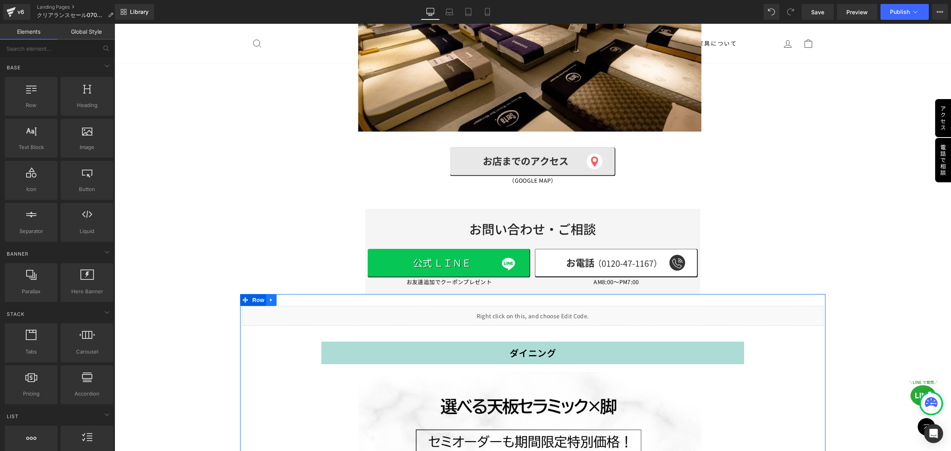
click at [273, 297] on icon at bounding box center [272, 300] width 6 height 6
click at [292, 297] on icon at bounding box center [292, 300] width 6 height 6
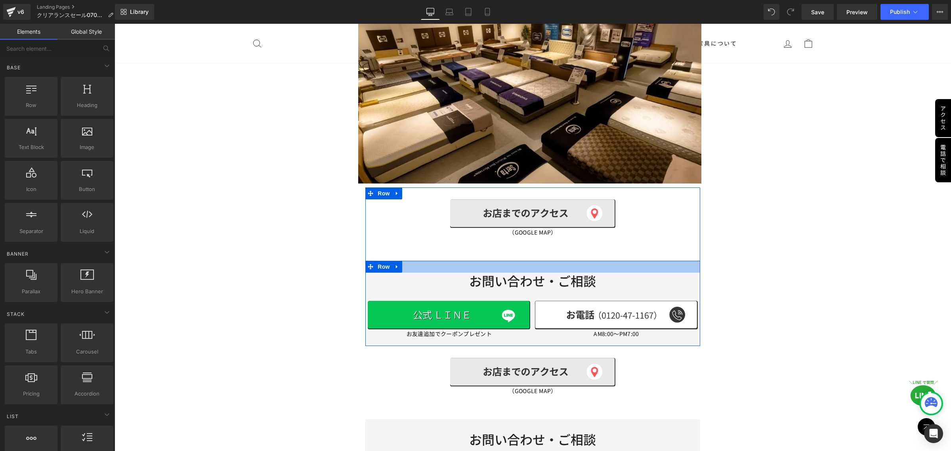
scroll to position [15646, 0]
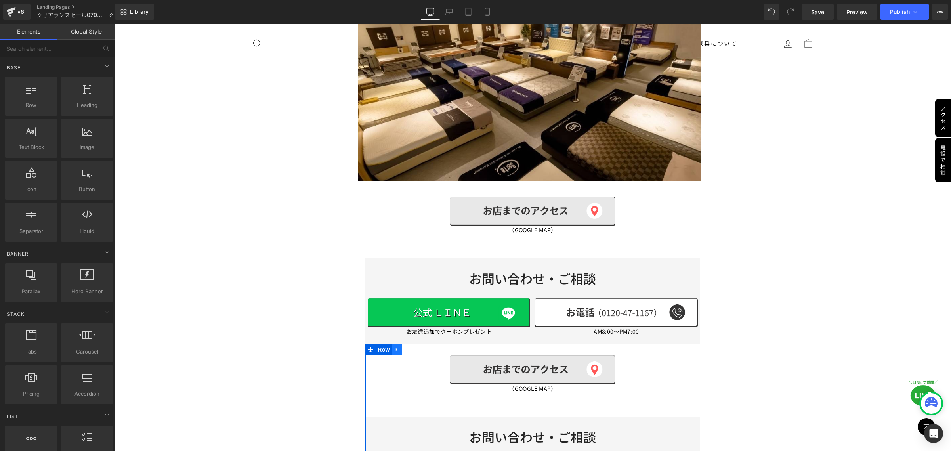
click at [395, 344] on link at bounding box center [397, 350] width 10 height 12
click at [416, 347] on icon at bounding box center [418, 350] width 6 height 6
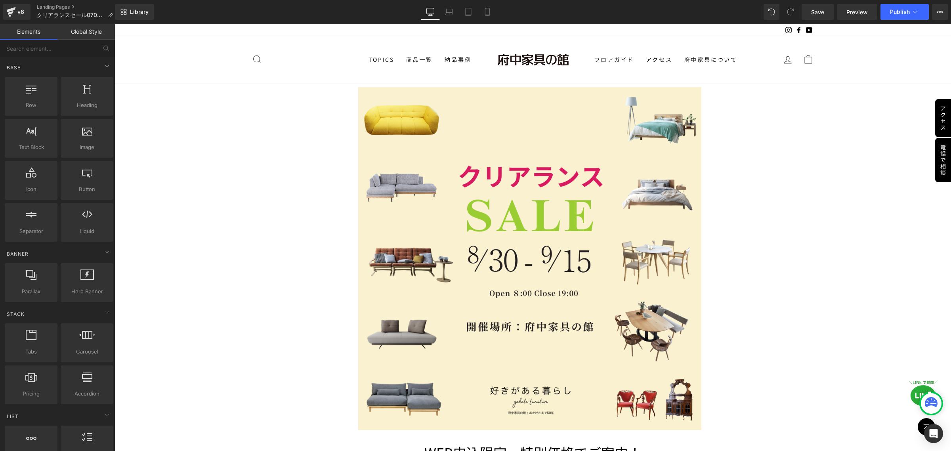
scroll to position [0, 0]
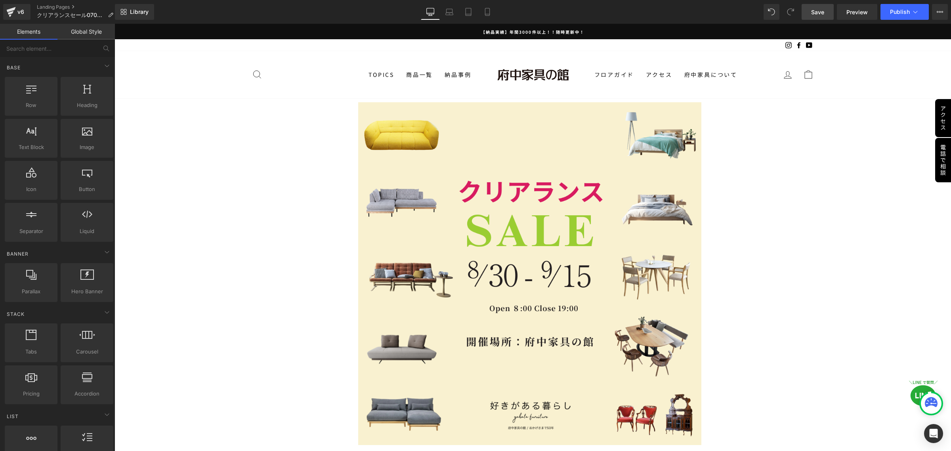
click at [818, 13] on span "Save" at bounding box center [817, 12] width 13 height 8
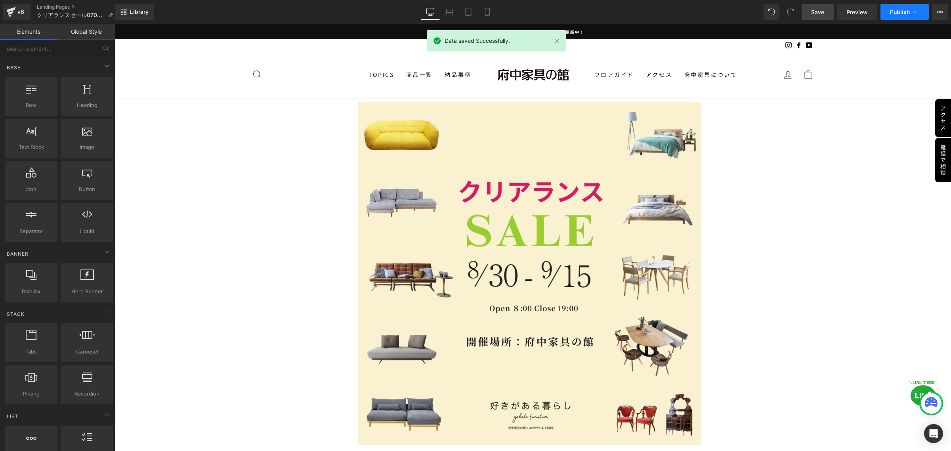
click at [900, 10] on span "Publish" at bounding box center [900, 12] width 20 height 6
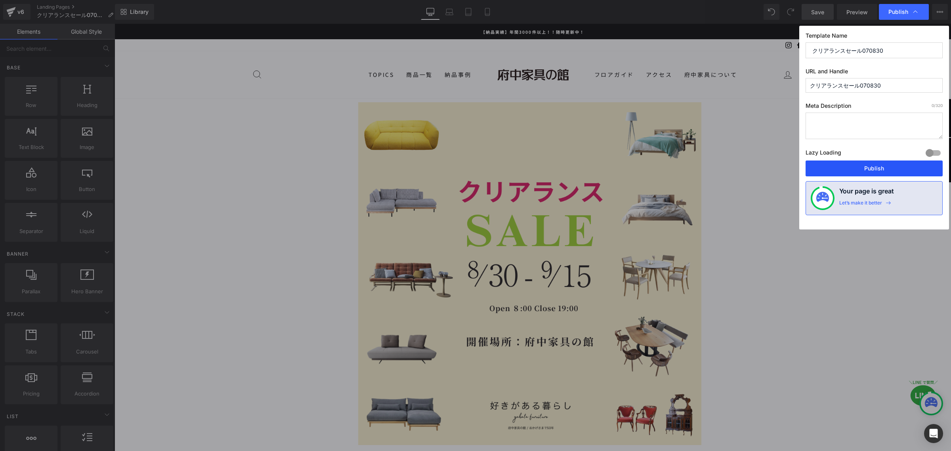
click at [868, 168] on button "Publish" at bounding box center [874, 168] width 137 height 16
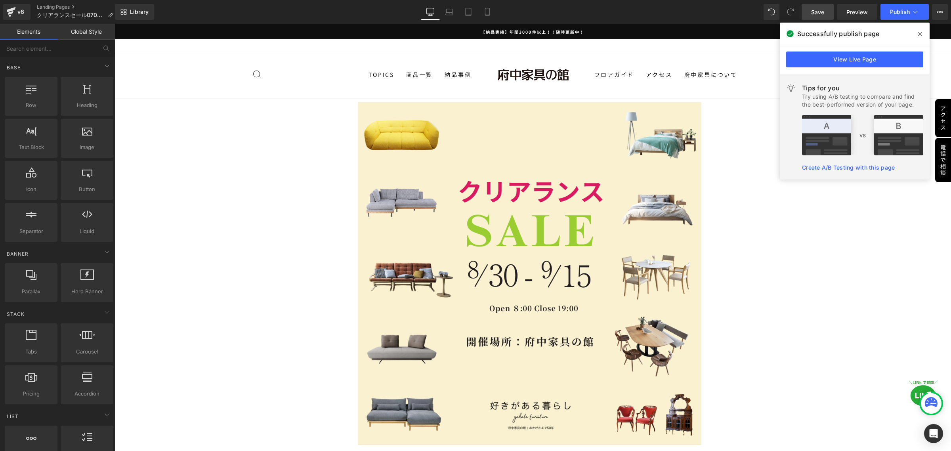
click at [821, 14] on span "Save" at bounding box center [817, 12] width 13 height 8
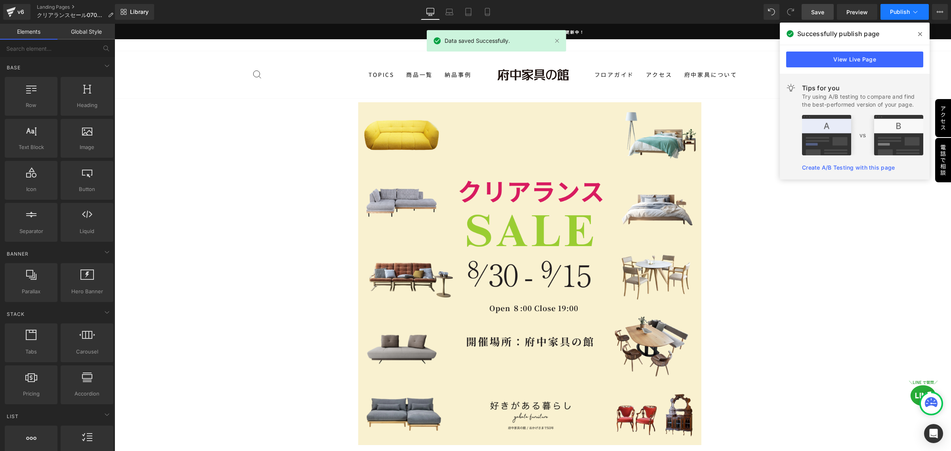
click at [898, 11] on span "Publish" at bounding box center [900, 12] width 20 height 6
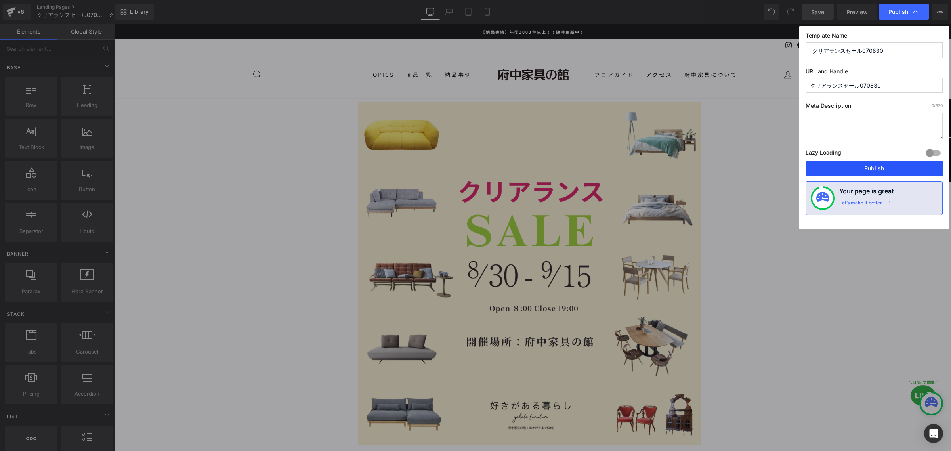
click at [877, 169] on button "Publish" at bounding box center [874, 168] width 137 height 16
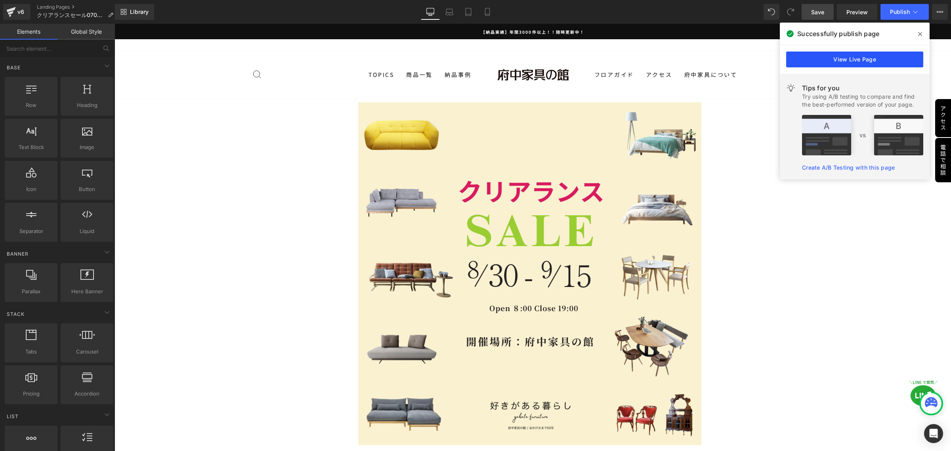
click at [806, 62] on link "View Live Page" at bounding box center [854, 60] width 137 height 16
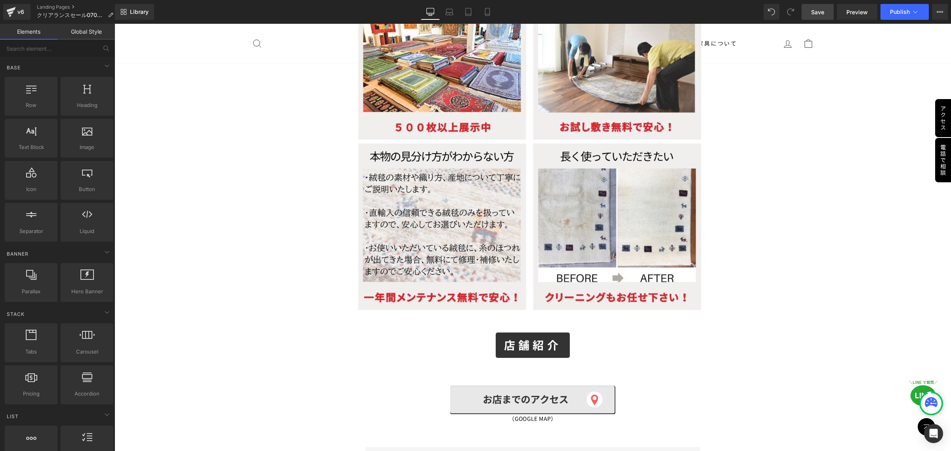
scroll to position [6291, 0]
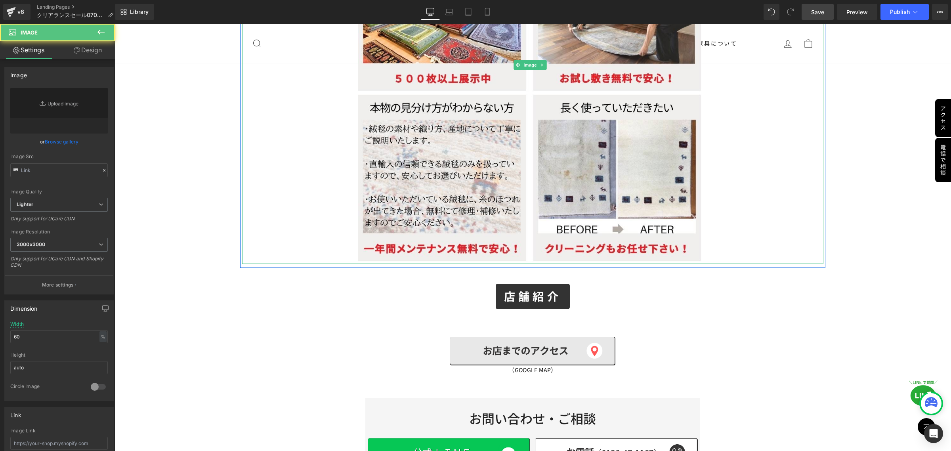
type input "[URL][DOMAIN_NAME]"
click at [308, 176] on div at bounding box center [533, 65] width 582 height 399
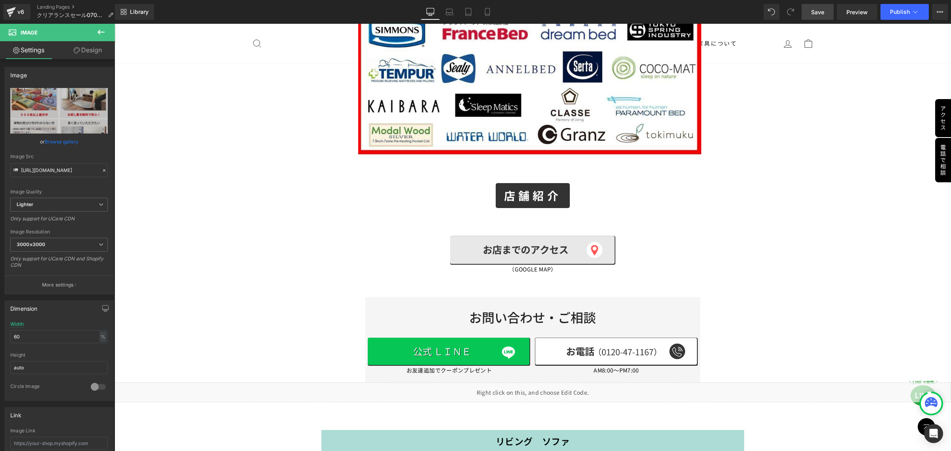
scroll to position [3567, 0]
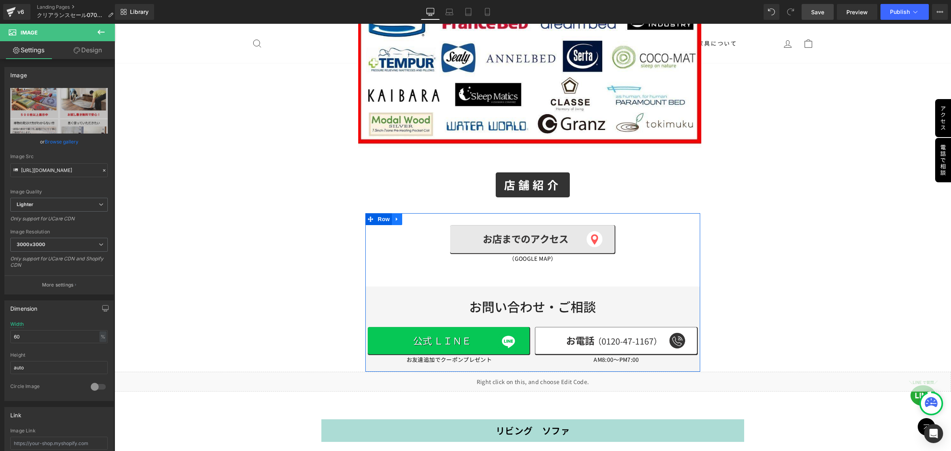
click at [394, 216] on icon at bounding box center [397, 219] width 6 height 6
click at [405, 216] on icon at bounding box center [408, 219] width 6 height 6
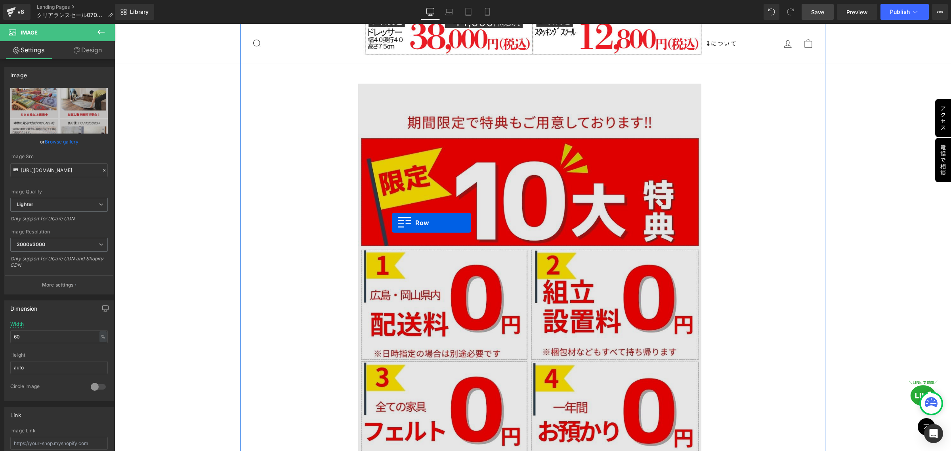
scroll to position [2019, 0]
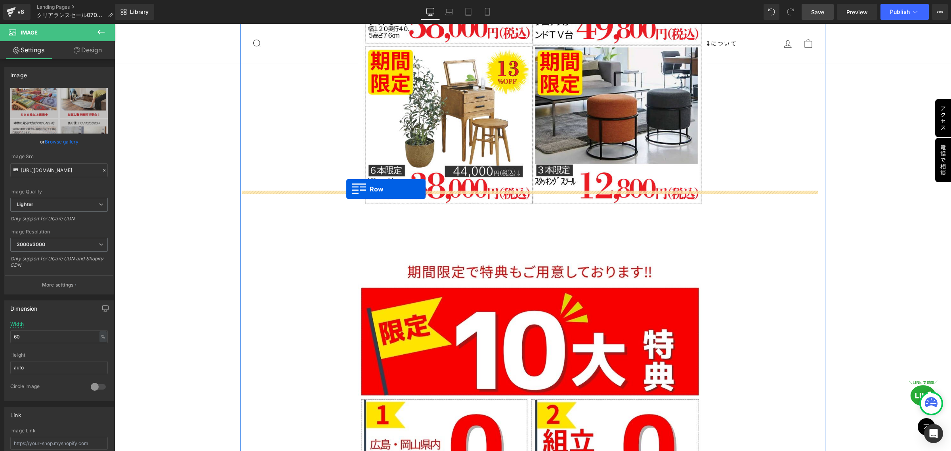
drag, startPoint x: 367, startPoint y: 138, endPoint x: 346, endPoint y: 189, distance: 55.3
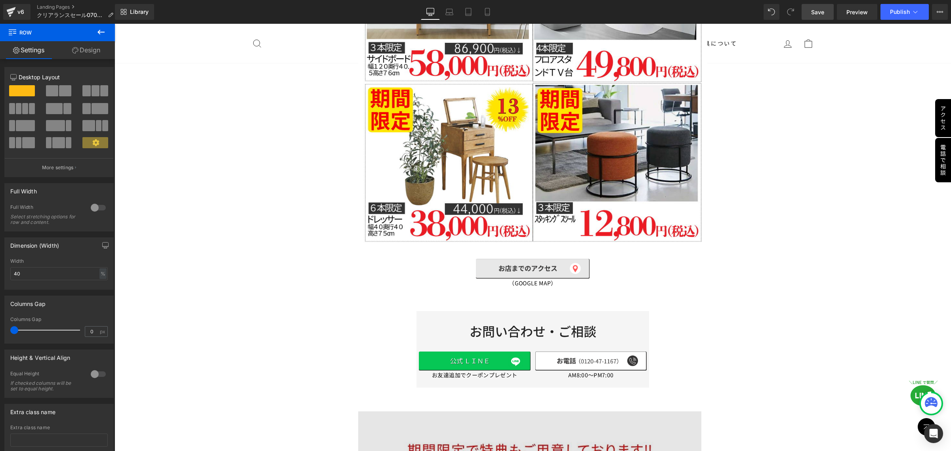
scroll to position [1932, 0]
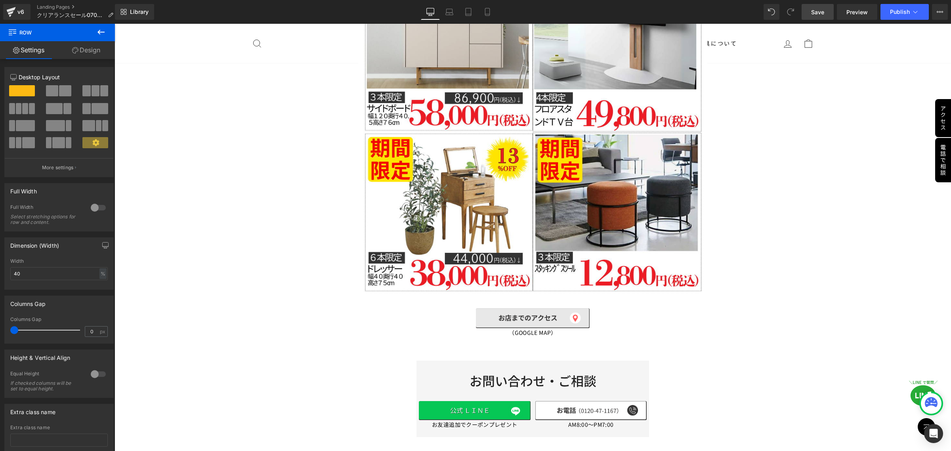
click at [103, 34] on icon at bounding box center [101, 32] width 10 height 10
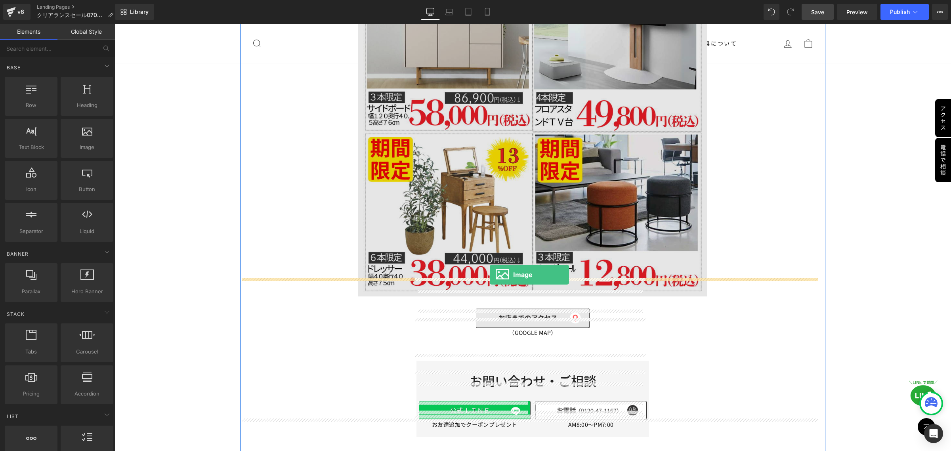
drag, startPoint x: 208, startPoint y: 159, endPoint x: 490, endPoint y: 275, distance: 304.6
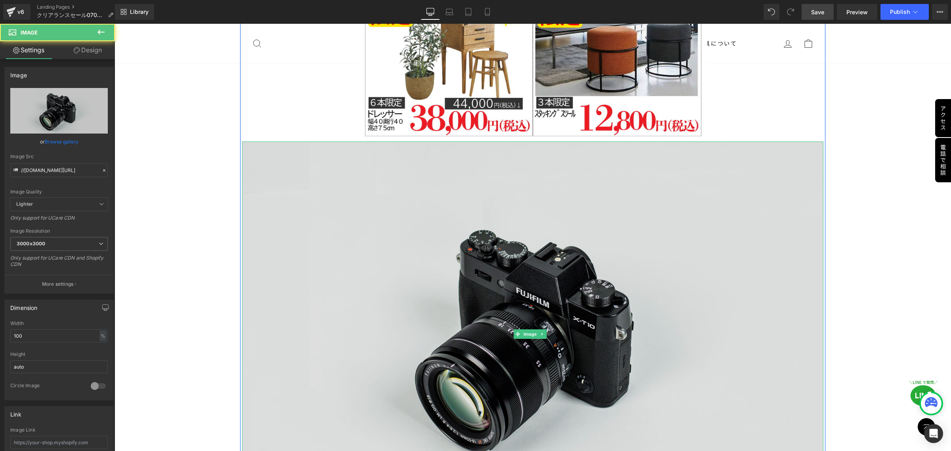
scroll to position [2130, 0]
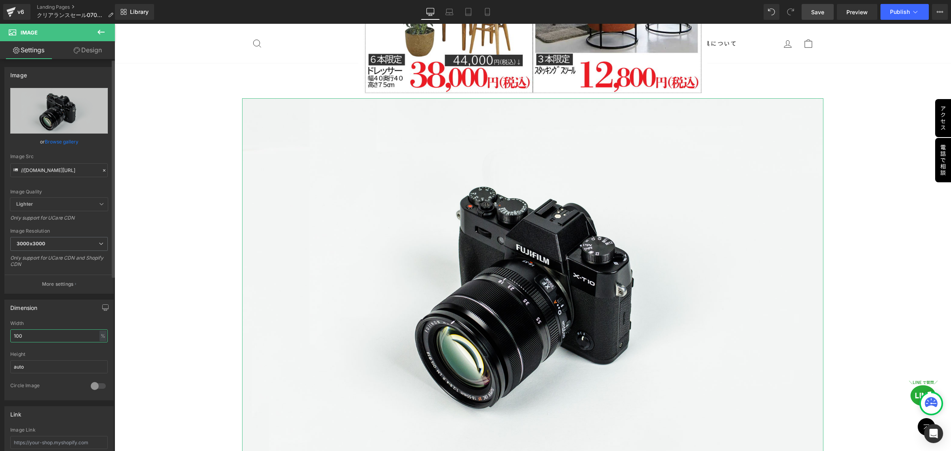
click at [42, 337] on input "100" at bounding box center [58, 335] width 97 height 13
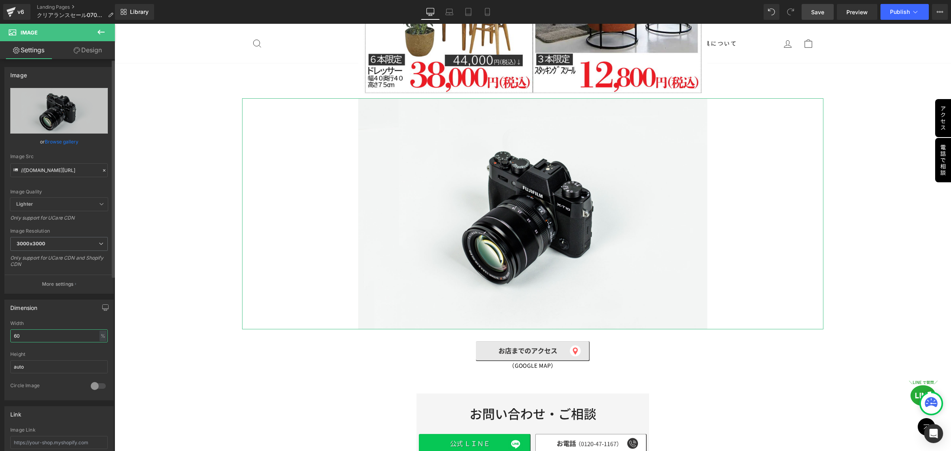
type input "60"
click at [532, 209] on span "Image" at bounding box center [530, 214] width 17 height 10
click at [40, 111] on icon at bounding box center [40, 112] width 8 height 8
click at [900, 16] on button "Publish" at bounding box center [905, 12] width 48 height 16
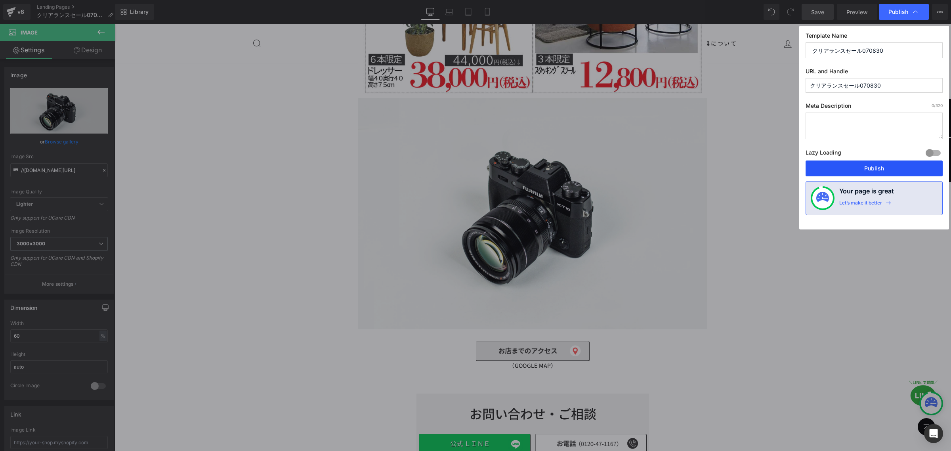
click at [873, 168] on button "Publish" at bounding box center [874, 168] width 137 height 16
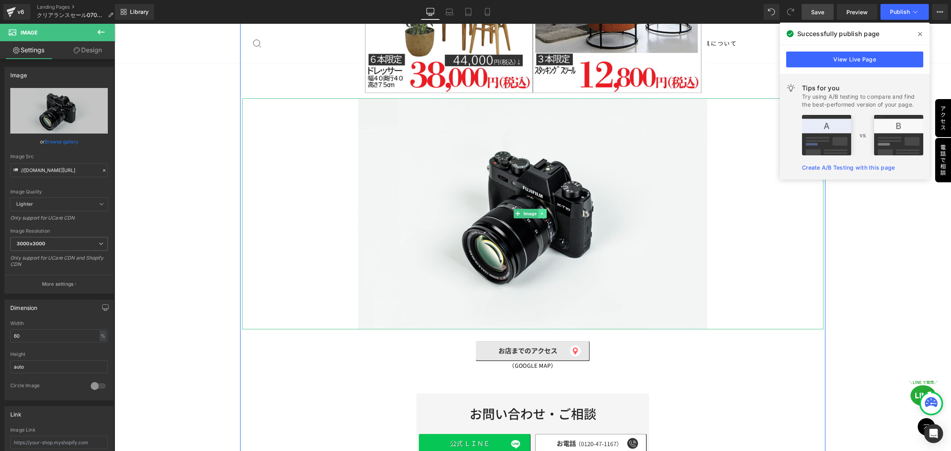
click at [542, 212] on icon at bounding box center [542, 213] width 1 height 3
click at [546, 212] on icon at bounding box center [546, 214] width 4 height 4
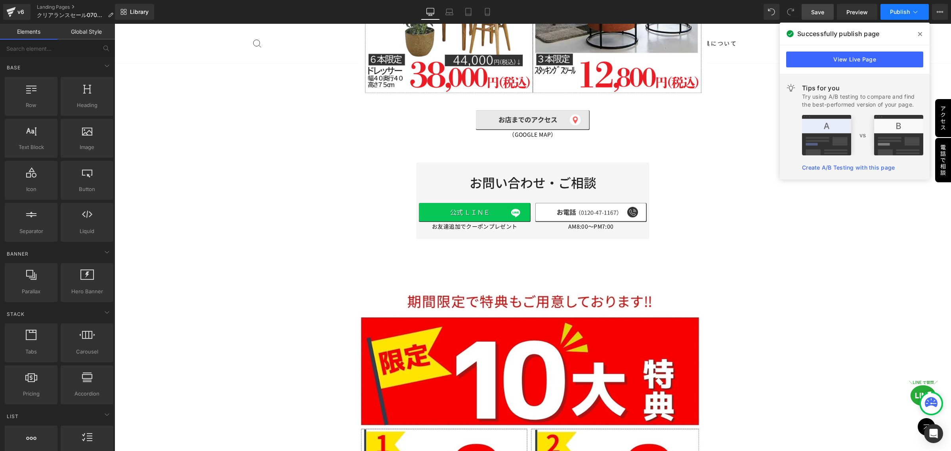
click at [897, 13] on span "Publish" at bounding box center [900, 12] width 20 height 6
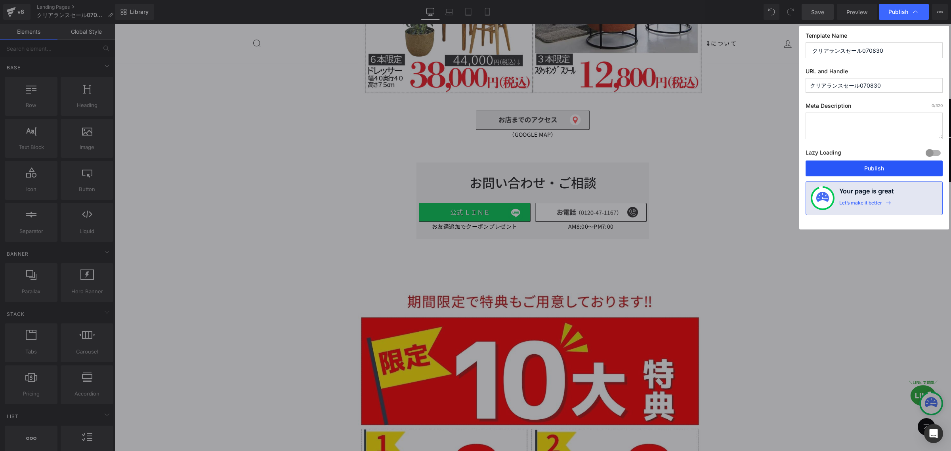
drag, startPoint x: 877, startPoint y: 171, endPoint x: 772, endPoint y: 112, distance: 120.5
click at [877, 171] on button "Publish" at bounding box center [874, 168] width 137 height 16
